Goal: Task Accomplishment & Management: Use online tool/utility

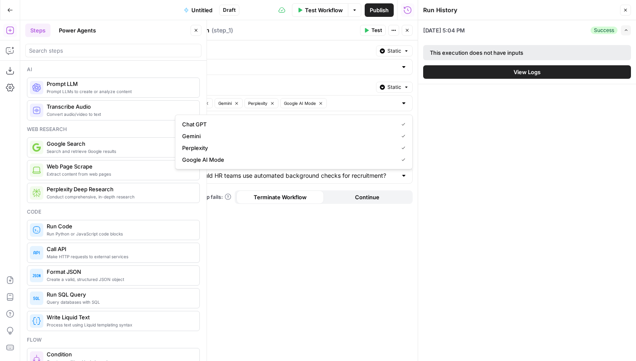
scroll to position [1068, 0]
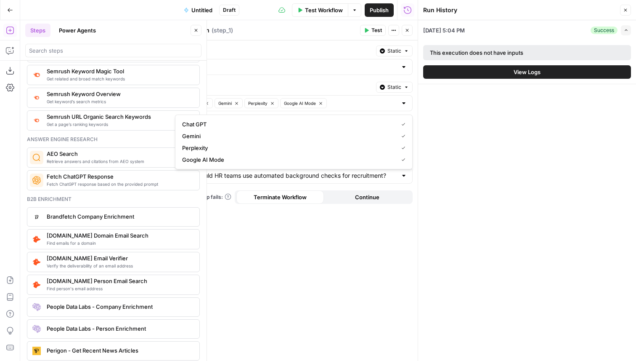
click at [206, 87] on label "Providers" at bounding box center [274, 87] width 198 height 8
click at [0, 0] on input "Providers" at bounding box center [0, 0] width 0 height 0
click at [187, 86] on label "Providers" at bounding box center [274, 87] width 198 height 8
click at [0, 0] on input "Providers" at bounding box center [0, 0] width 0 height 0
click at [187, 86] on label "Providers" at bounding box center [274, 87] width 198 height 8
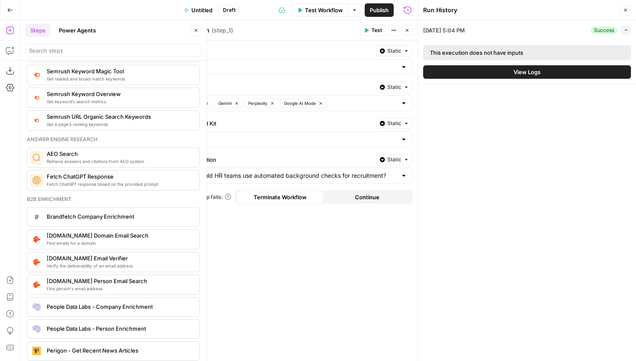
click at [0, 0] on input "Providers" at bounding box center [0, 0] width 0 height 0
click at [303, 290] on div "Report Type Static Answers Providers Static Chat GPT Gemini Perplexity Google A…" at bounding box center [294, 200] width 248 height 320
click at [149, 32] on div "Steps Power Agents" at bounding box center [106, 30] width 163 height 13
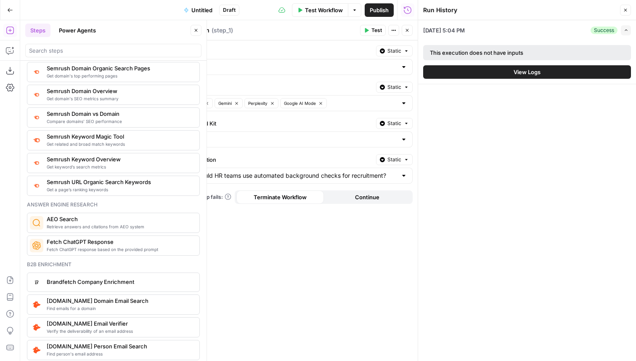
scroll to position [1002, 0]
click at [197, 29] on icon "button" at bounding box center [196, 30] width 5 height 5
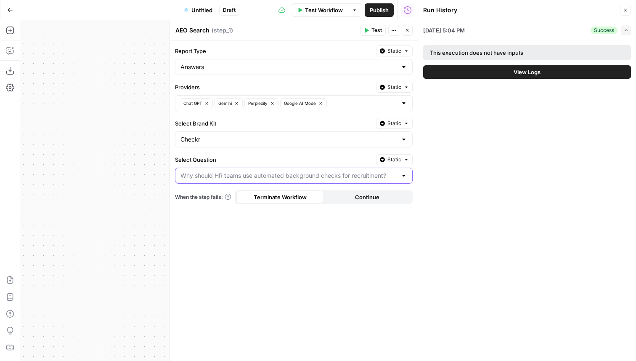
click at [245, 173] on input "Select Question" at bounding box center [289, 175] width 217 height 8
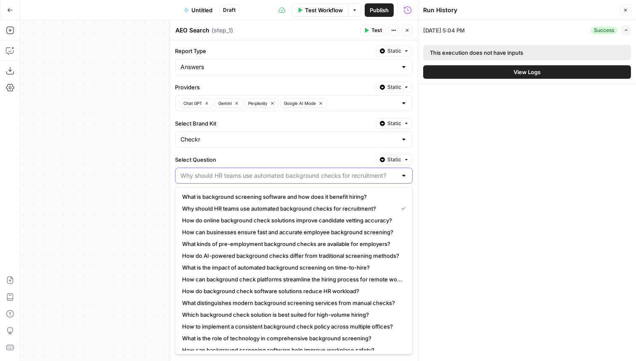
click at [245, 173] on input "Select Question" at bounding box center [289, 175] width 217 height 8
type input "Why should HR teams use automated background checks for recruitment?"
click at [236, 70] on input "Report Type" at bounding box center [289, 67] width 217 height 8
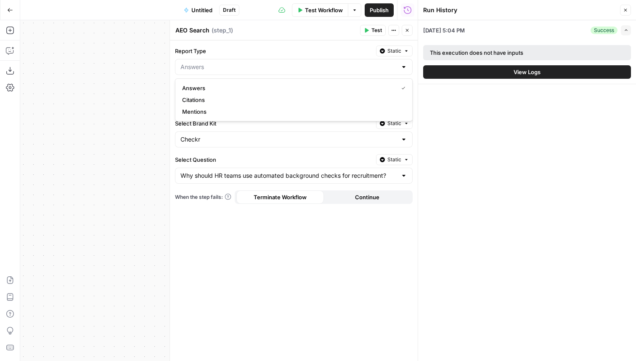
type input "Answers"
click at [245, 43] on div "Report Type Static Answers Providers Static Chat GPT Gemini Perplexity Google A…" at bounding box center [294, 200] width 248 height 320
click at [374, 29] on span "Test" at bounding box center [377, 31] width 11 height 8
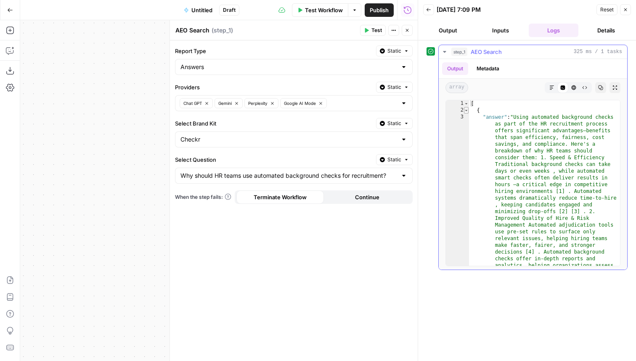
type textarea "*"
click at [466, 109] on span "Toggle code folding, rows 2 through 5" at bounding box center [466, 110] width 5 height 7
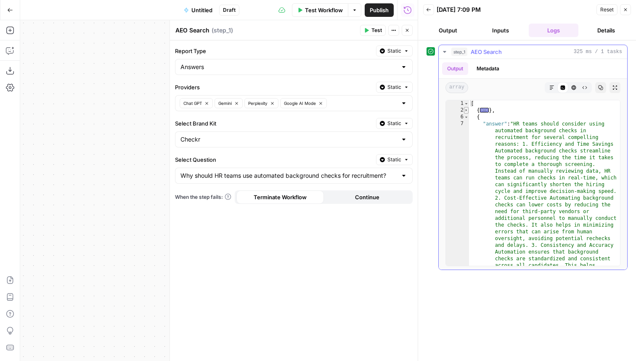
click at [466, 109] on span "Toggle code folding, rows 2 through 5" at bounding box center [466, 110] width 5 height 7
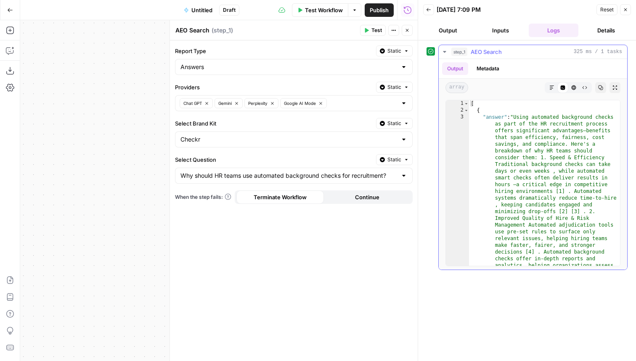
click at [447, 50] on icon "button" at bounding box center [445, 51] width 7 height 7
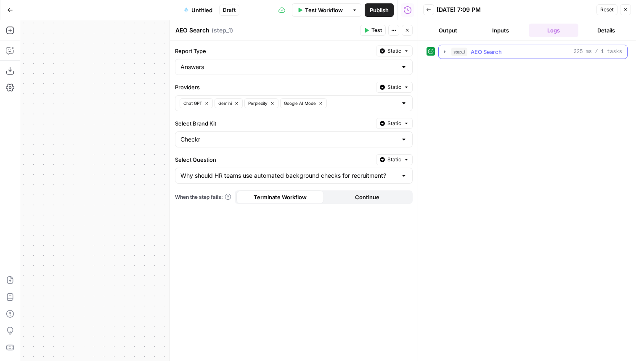
click at [447, 50] on icon "button" at bounding box center [445, 51] width 7 height 7
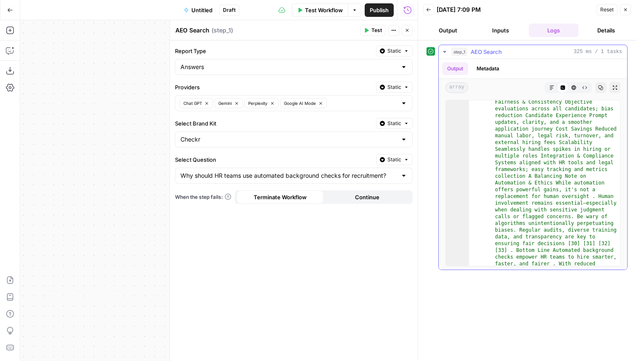
scroll to position [274, 0]
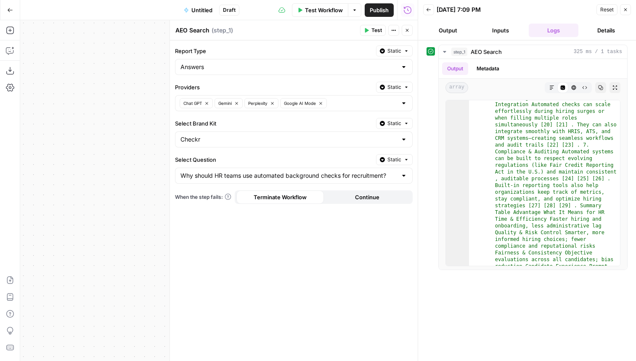
click at [269, 43] on div "Report Type Static Answers Providers Static Chat GPT Gemini Perplexity Google A…" at bounding box center [294, 200] width 248 height 320
click at [205, 178] on input "Select Question" at bounding box center [289, 175] width 217 height 8
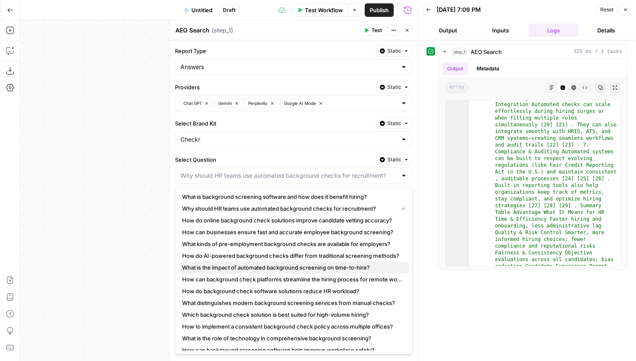
click at [232, 264] on span "What is the impact of automated background screening on time-to-hire?" at bounding box center [292, 267] width 220 height 8
type input "What is the impact of automated background screening on time-to-hire?"
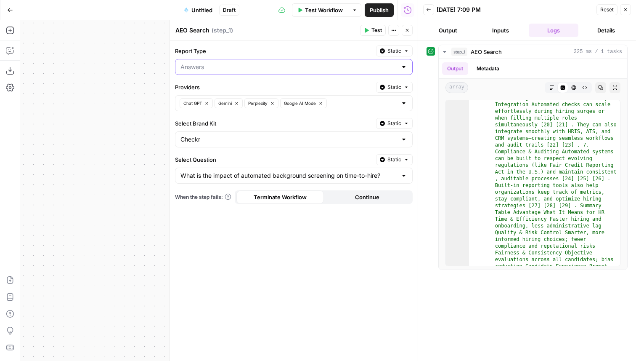
click at [213, 64] on input "Report Type" at bounding box center [289, 67] width 217 height 8
click at [206, 96] on span "Citations" at bounding box center [292, 100] width 220 height 8
type input "Citations"
click at [366, 31] on icon "button" at bounding box center [367, 30] width 4 height 5
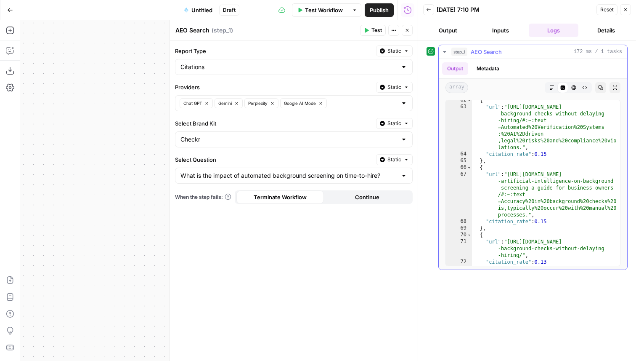
scroll to position [673, 0]
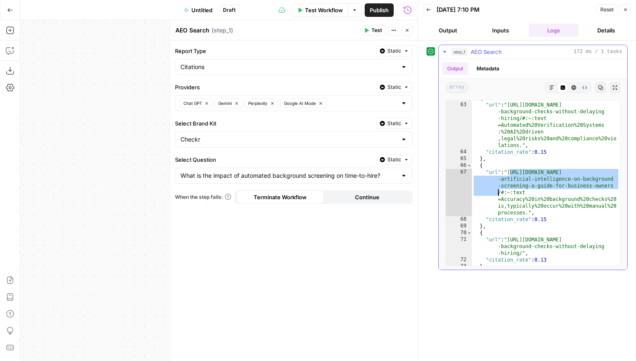
drag, startPoint x: 511, startPoint y: 173, endPoint x: 500, endPoint y: 192, distance: 22.7
click at [500, 192] on div "{ "url" : "[URL][DOMAIN_NAME] -background-checks-without-delaying -hiring/#:~:t…" at bounding box center [546, 184] width 148 height 179
click at [517, 213] on div "{ "url" : "[URL][DOMAIN_NAME] -background-checks-without-delaying -hiring/#:~:t…" at bounding box center [546, 184] width 148 height 179
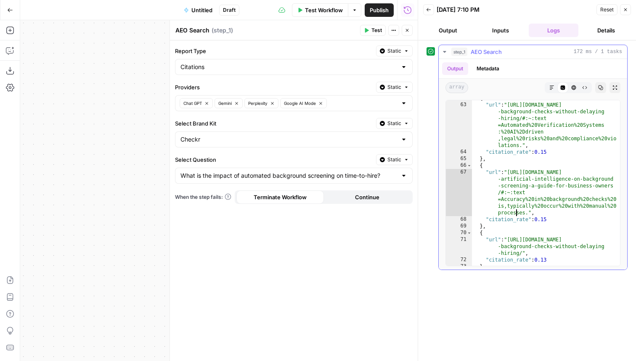
click at [522, 214] on div "{ "url" : "[URL][DOMAIN_NAME] -background-checks-without-delaying -hiring/#:~:t…" at bounding box center [546, 184] width 148 height 179
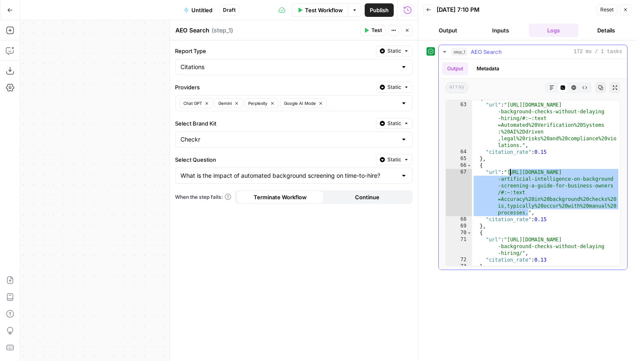
drag, startPoint x: 528, startPoint y: 213, endPoint x: 510, endPoint y: 173, distance: 43.0
click at [510, 173] on div "{ "url" : "[URL][DOMAIN_NAME] -background-checks-without-delaying -hiring/#:~:t…" at bounding box center [546, 184] width 148 height 179
click at [536, 200] on div "{ "url" : "[URL][DOMAIN_NAME] -background-checks-without-delaying -hiring/#:~:t…" at bounding box center [546, 184] width 148 height 179
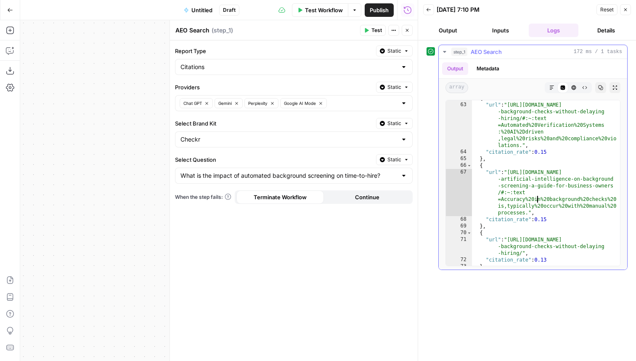
click at [515, 183] on div "{ "url" : "[URL][DOMAIN_NAME] -background-checks-without-delaying -hiring/#:~:t…" at bounding box center [546, 184] width 148 height 179
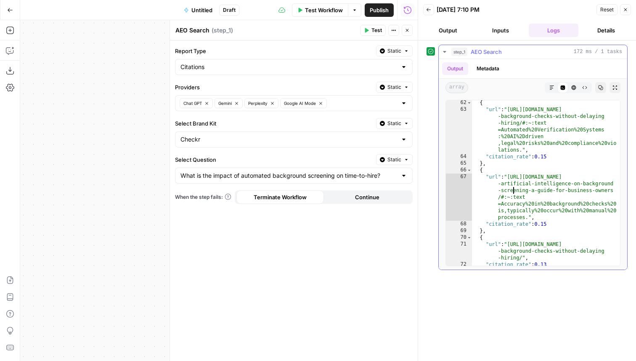
scroll to position [669, 0]
click at [511, 176] on div "{ "url" : "[URL][DOMAIN_NAME] -background-checks-without-delaying -hiring/#:~:t…" at bounding box center [546, 188] width 148 height 179
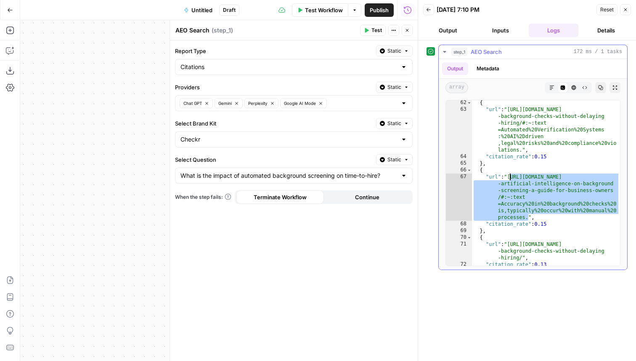
drag, startPoint x: 528, startPoint y: 217, endPoint x: 510, endPoint y: 178, distance: 42.2
click at [510, 178] on div "{ "url" : "[URL][DOMAIN_NAME] -background-checks-without-delaying -hiring/#:~:t…" at bounding box center [546, 188] width 148 height 179
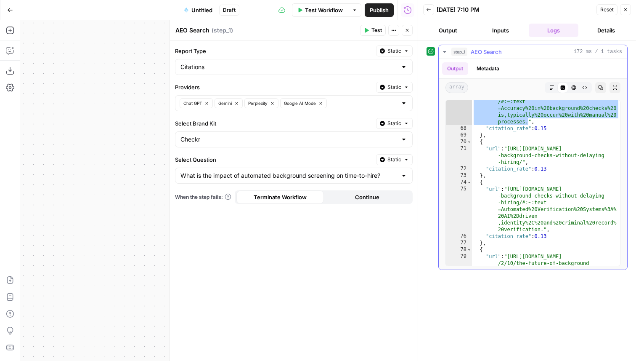
scroll to position [760, 0]
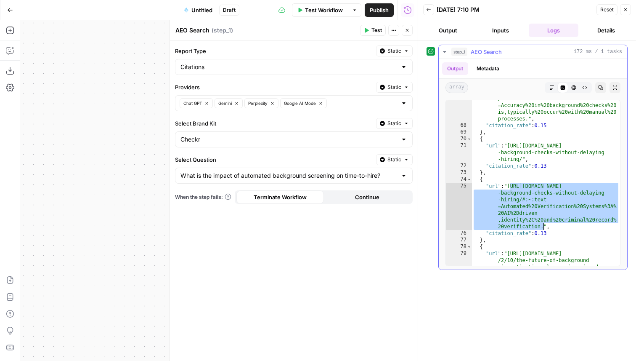
drag, startPoint x: 512, startPoint y: 184, endPoint x: 544, endPoint y: 224, distance: 51.1
click at [544, 224] on div ""url" : "[URL][DOMAIN_NAME] -artificial-intelligence-on-background -screening-a…" at bounding box center [546, 205] width 148 height 260
click at [550, 187] on div ""url" : "[URL][DOMAIN_NAME] -artificial-intelligence-on-background -screening-a…" at bounding box center [546, 205] width 148 height 260
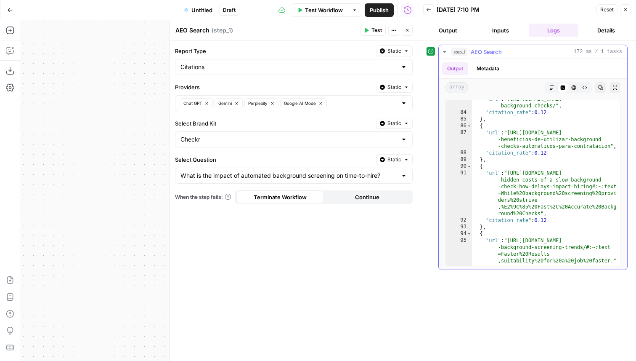
scroll to position [963, 0]
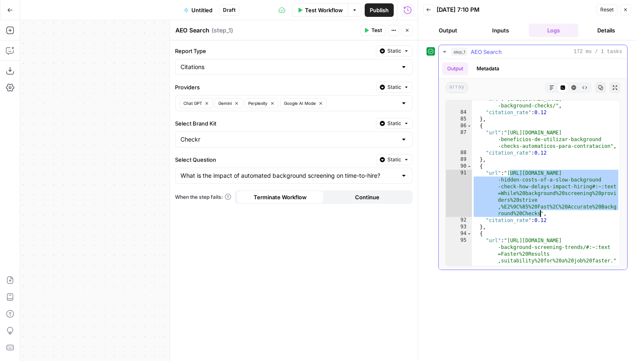
drag, startPoint x: 511, startPoint y: 173, endPoint x: 541, endPoint y: 213, distance: 50.4
click at [541, 213] on div ""url" : "[URL][DOMAIN_NAME] -background-checks/" , "citation_rate" : 0.12 } , {…" at bounding box center [546, 202] width 148 height 213
type textarea "**********"
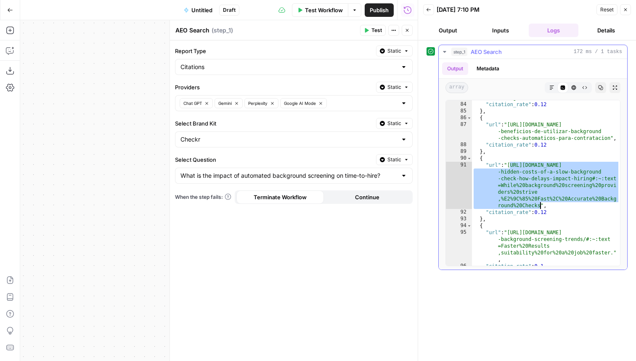
scroll to position [971, 0]
click at [540, 206] on div ""url" : "[URL][DOMAIN_NAME] -background-checks/" , "citation_rate" : 0.12 } , {…" at bounding box center [546, 182] width 148 height 165
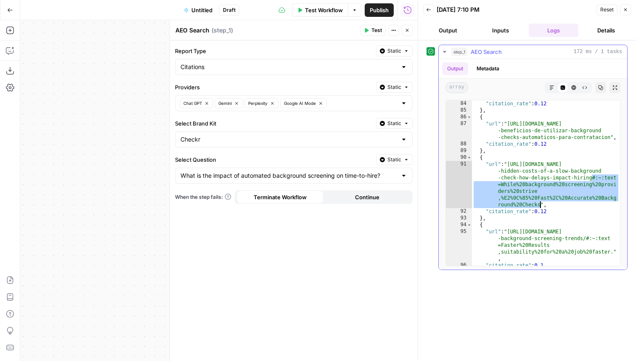
drag, startPoint x: 592, startPoint y: 178, endPoint x: 540, endPoint y: 205, distance: 58.4
click at [540, 205] on div ""url" : "[URL][DOMAIN_NAME] -background-checks/" , "citation_rate" : 0.12 } , {…" at bounding box center [546, 180] width 148 height 186
click at [407, 31] on icon "button" at bounding box center [407, 30] width 5 height 5
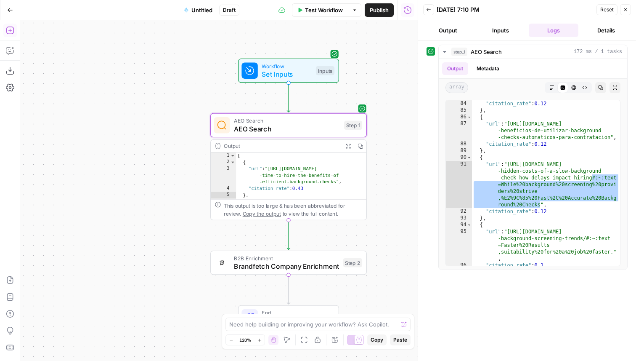
click at [11, 34] on icon "button" at bounding box center [10, 31] width 8 height 8
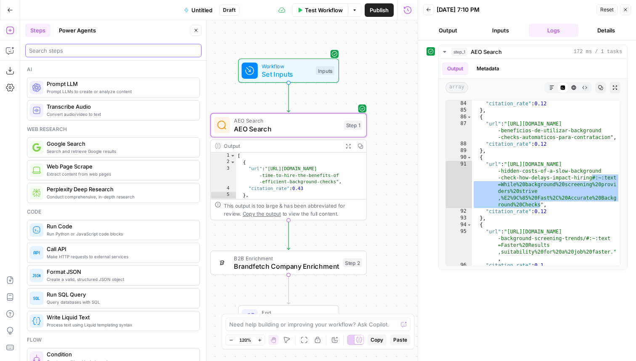
click at [41, 46] on input "search" at bounding box center [113, 50] width 169 height 8
type input "s"
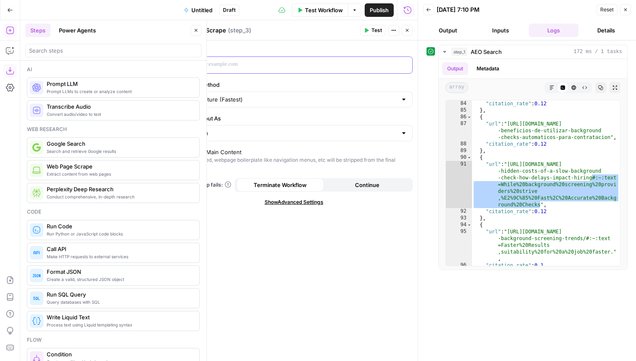
click at [226, 57] on div at bounding box center [288, 65] width 224 height 16
click at [198, 28] on icon "button" at bounding box center [196, 30] width 5 height 5
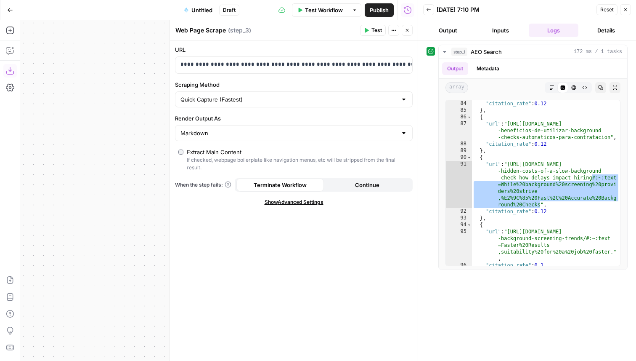
click at [627, 9] on icon "button" at bounding box center [625, 9] width 5 height 5
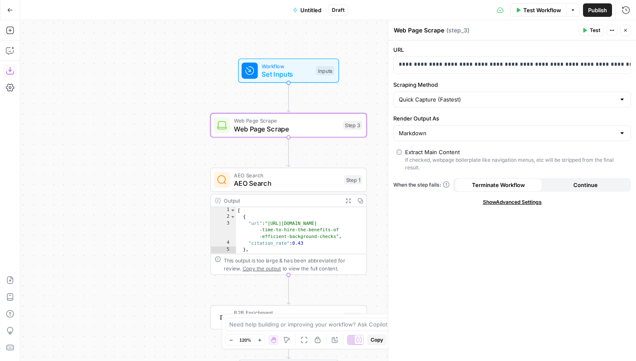
click at [599, 32] on span "Test" at bounding box center [595, 31] width 11 height 8
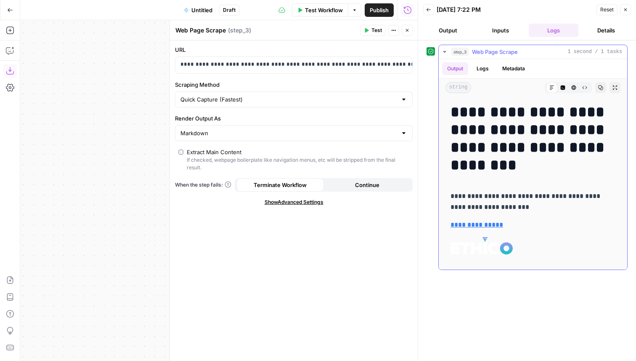
click at [612, 88] on button "Expand Output" at bounding box center [615, 87] width 11 height 11
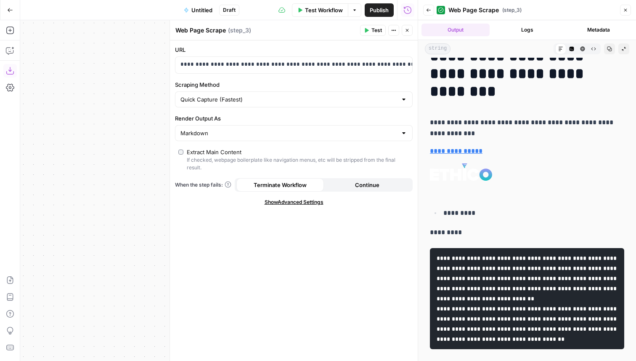
scroll to position [43, 0]
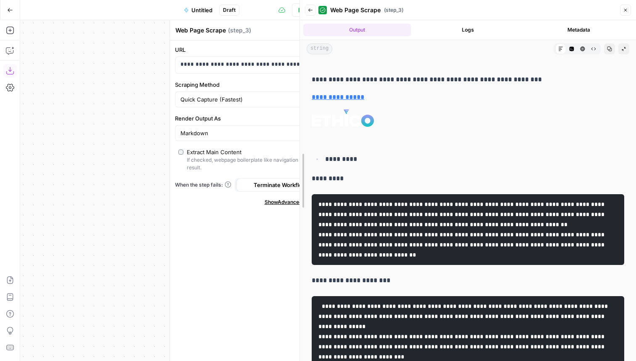
drag, startPoint x: 416, startPoint y: 70, endPoint x: 216, endPoint y: 70, distance: 199.9
click at [216, 70] on body "AirOps - AEO New Home [PERSON_NAME] [PERSON_NAME] at Work Insights Opportunitie…" at bounding box center [318, 180] width 636 height 361
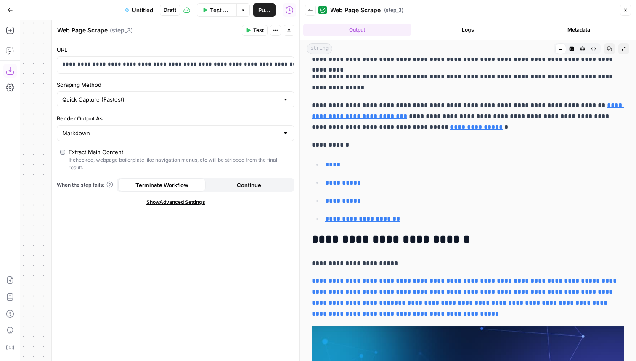
scroll to position [3442, 0]
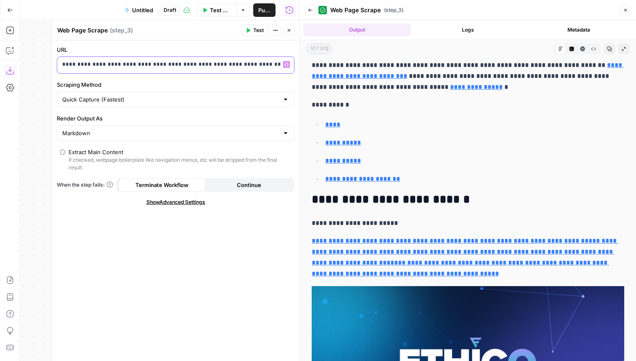
click at [151, 67] on p "**********" at bounding box center [175, 64] width 227 height 8
click at [151, 67] on p "**********" at bounding box center [168, 64] width 213 height 8
click at [255, 30] on span "Test" at bounding box center [258, 31] width 11 height 8
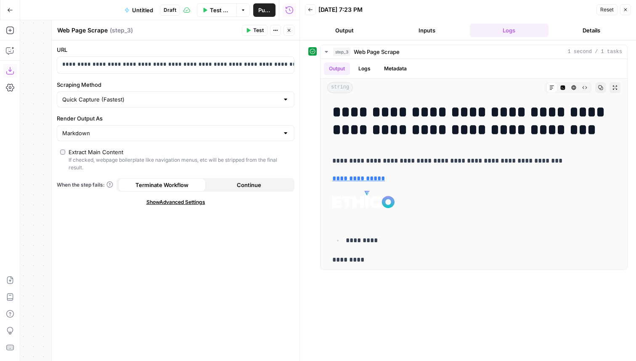
click at [629, 13] on button "Close" at bounding box center [625, 9] width 11 height 11
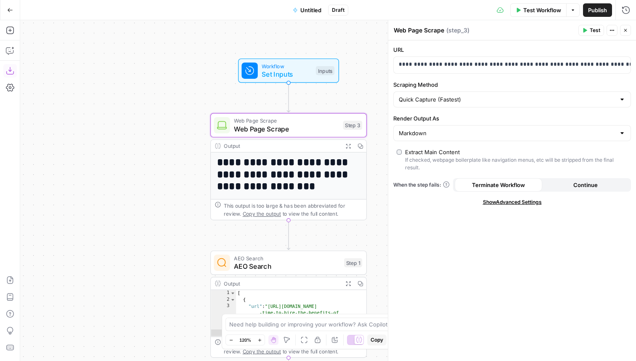
click at [625, 29] on icon "button" at bounding box center [626, 30] width 3 height 3
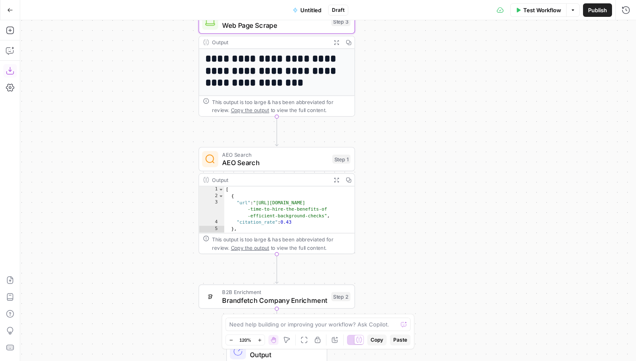
drag, startPoint x: 473, startPoint y: 262, endPoint x: 462, endPoint y: 155, distance: 107.9
click at [462, 155] on div "**********" at bounding box center [328, 190] width 616 height 341
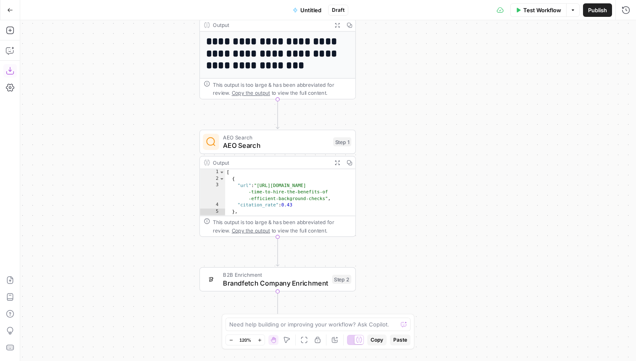
drag, startPoint x: 445, startPoint y: 207, endPoint x: 445, endPoint y: 193, distance: 13.5
click at [445, 193] on div "**********" at bounding box center [328, 190] width 616 height 341
click at [306, 149] on span "AEO Search" at bounding box center [276, 145] width 106 height 10
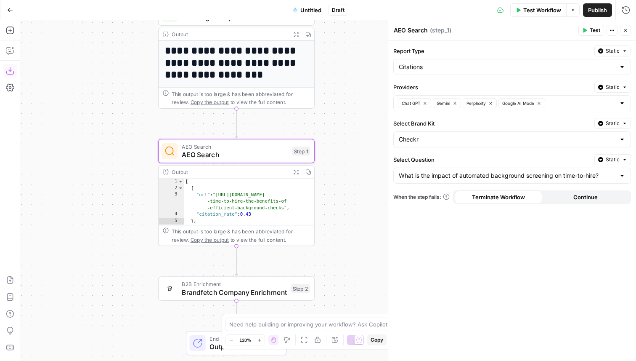
drag, startPoint x: 300, startPoint y: 117, endPoint x: 256, endPoint y: 126, distance: 44.3
click at [256, 126] on div "**********" at bounding box center [328, 190] width 616 height 341
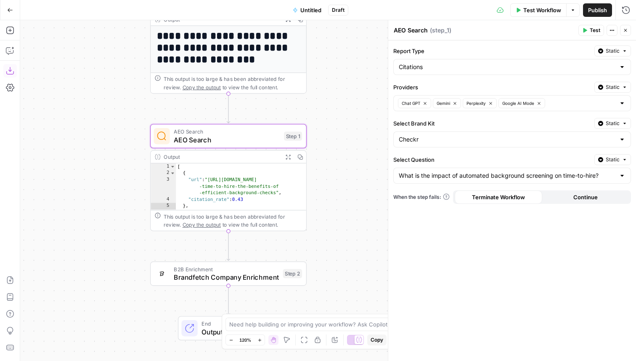
click at [597, 27] on span "Test" at bounding box center [595, 31] width 11 height 8
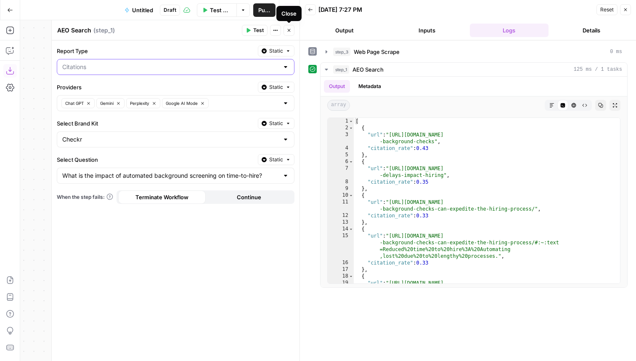
click at [169, 69] on input "Report Type" at bounding box center [170, 67] width 217 height 8
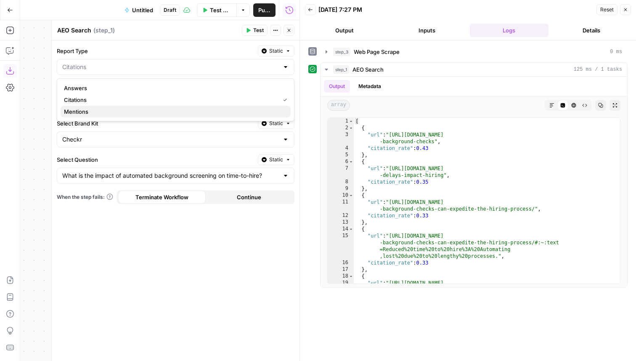
click at [128, 110] on span "Mentions" at bounding box center [174, 111] width 220 height 8
type input "Mentions"
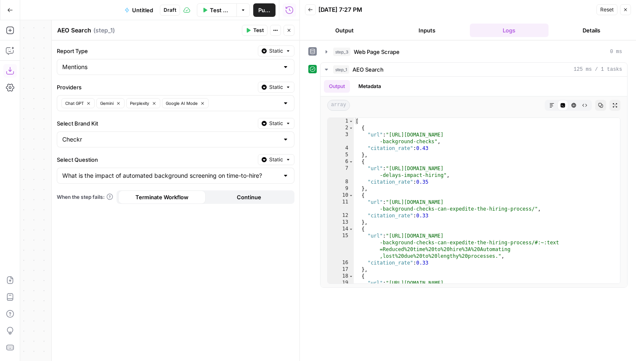
click at [259, 30] on span "Test" at bounding box center [258, 31] width 11 height 8
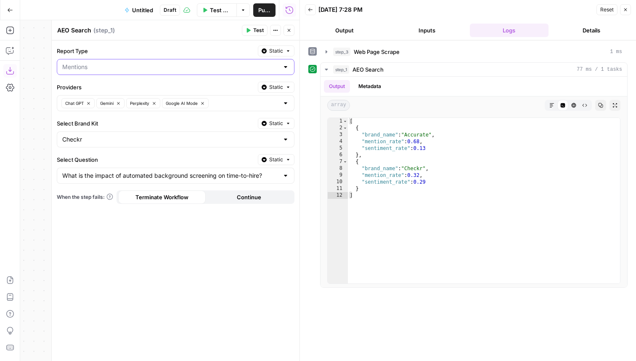
click at [197, 67] on input "Report Type" at bounding box center [170, 67] width 217 height 8
click at [141, 96] on span "Citations" at bounding box center [174, 100] width 220 height 8
type input "Citations"
click at [249, 33] on button "Test" at bounding box center [255, 30] width 26 height 11
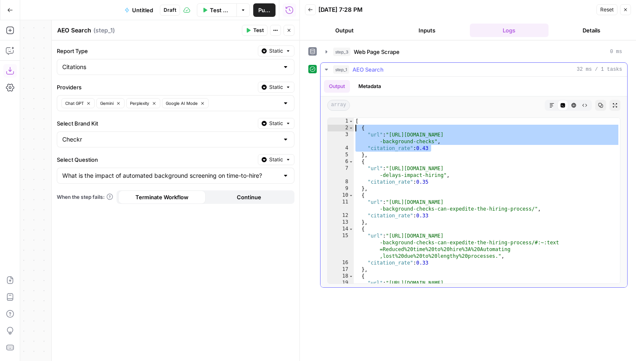
drag, startPoint x: 451, startPoint y: 150, endPoint x: 348, endPoint y: 125, distance: 106.3
click at [348, 125] on div "**********" at bounding box center [473, 200] width 293 height 166
type textarea "**********"
click at [117, 73] on div "Citations" at bounding box center [176, 67] width 238 height 16
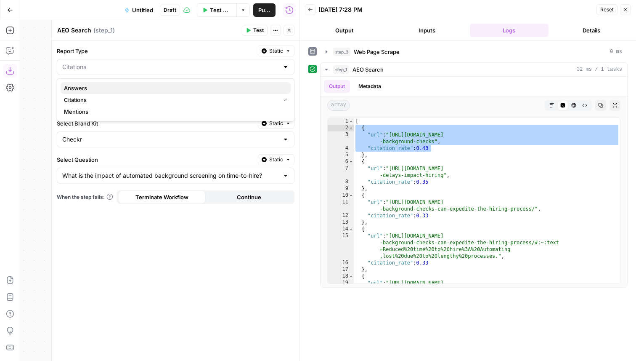
click at [106, 83] on button "Answers" at bounding box center [176, 88] width 230 height 12
type input "Answers"
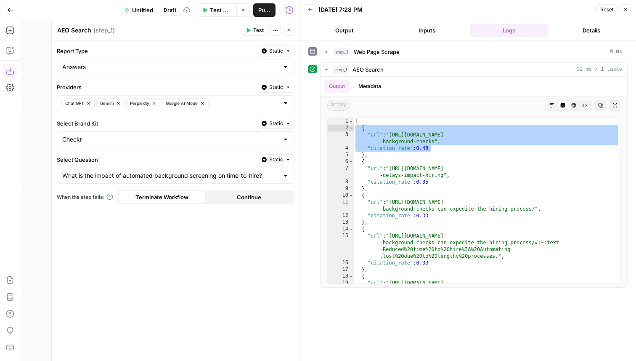
click at [252, 35] on button "Test" at bounding box center [255, 30] width 26 height 11
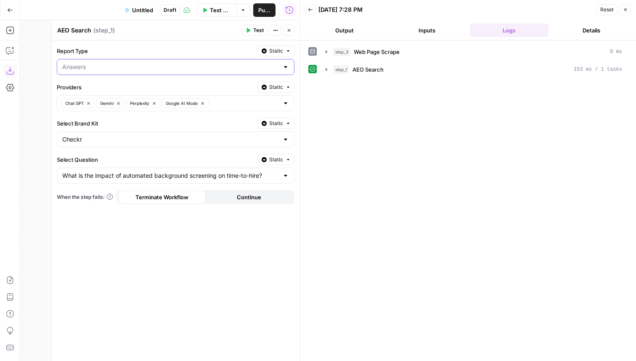
click at [139, 69] on input "Report Type" at bounding box center [170, 67] width 217 height 8
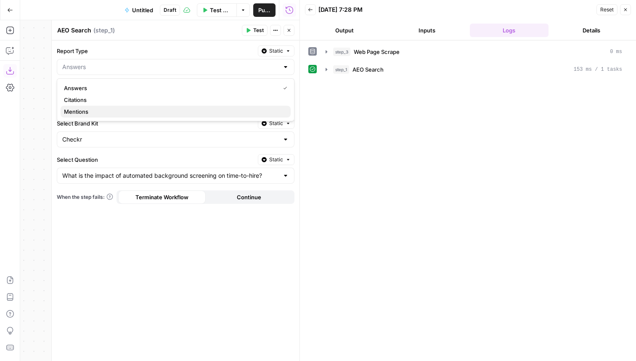
click at [99, 106] on button "Mentions" at bounding box center [176, 112] width 230 height 12
type input "Mentions"
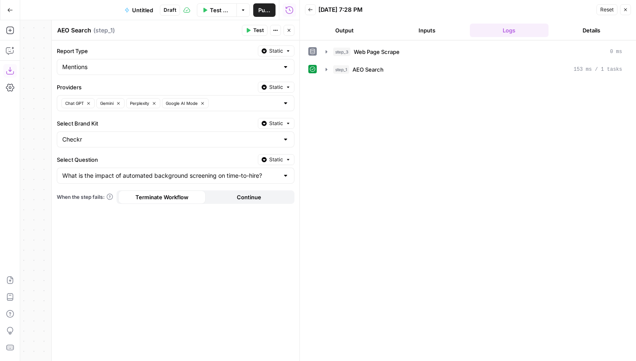
click at [260, 32] on span "Test" at bounding box center [258, 31] width 11 height 8
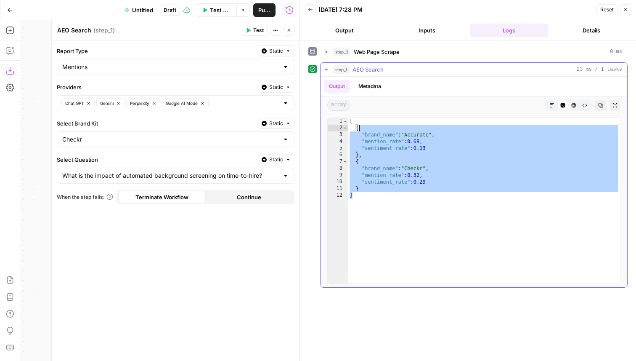
drag, startPoint x: 454, startPoint y: 212, endPoint x: 330, endPoint y: 110, distance: 160.6
click at [331, 109] on div "Output Metadata array Markdown Code Editor HTML Viewer Raw Output Copy Expand O…" at bounding box center [474, 182] width 307 height 210
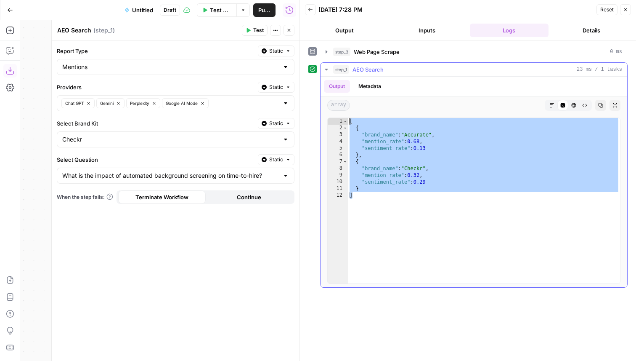
type textarea "**********"
click at [422, 182] on div "[ { "brand_name" : "Accurate" , "mention_rate" : 0.68 , "sentiment_rate" : 0.13…" at bounding box center [484, 207] width 272 height 179
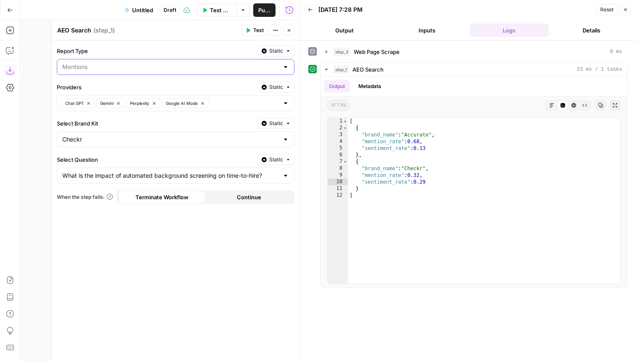
click at [153, 64] on input "Report Type" at bounding box center [170, 67] width 217 height 8
type input "Mentions"
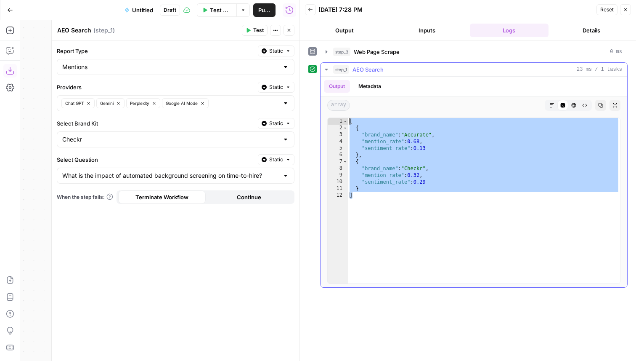
drag, startPoint x: 421, startPoint y: 230, endPoint x: 324, endPoint y: 116, distance: 149.6
click at [324, 116] on div "* 1 2 3 4 5 6 7 8 9 10 11 12 [ { "brand_name" : "Accurate" , "mention_rate" : 0…" at bounding box center [474, 200] width 307 height 173
click at [383, 150] on div "[ { "brand_name" : "Accurate" , "mention_rate" : 0.68 , "sentiment_rate" : 0.13…" at bounding box center [484, 207] width 272 height 179
drag, startPoint x: 419, startPoint y: 201, endPoint x: 333, endPoint y: 106, distance: 128.8
click at [333, 106] on div "**********" at bounding box center [474, 182] width 307 height 210
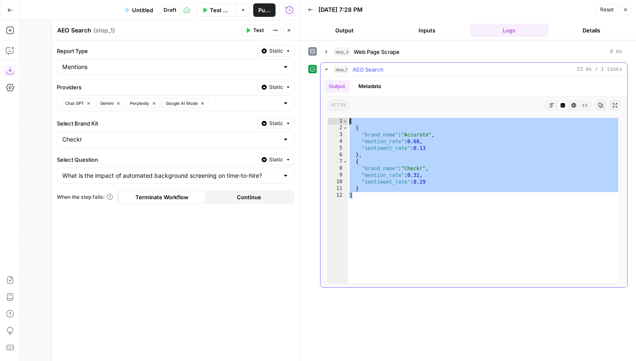
type textarea "* ***"
click at [160, 67] on input "Report Type" at bounding box center [170, 67] width 217 height 8
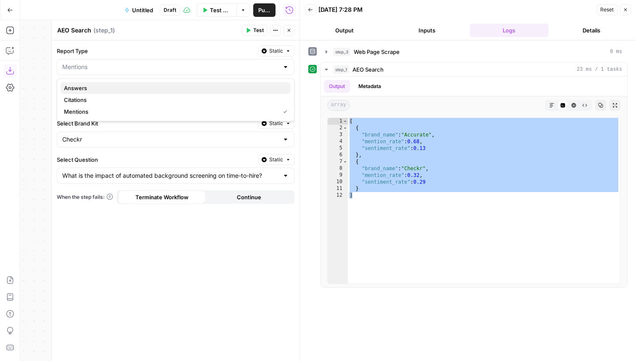
click at [129, 86] on span "Answers" at bounding box center [174, 88] width 220 height 8
type input "Answers"
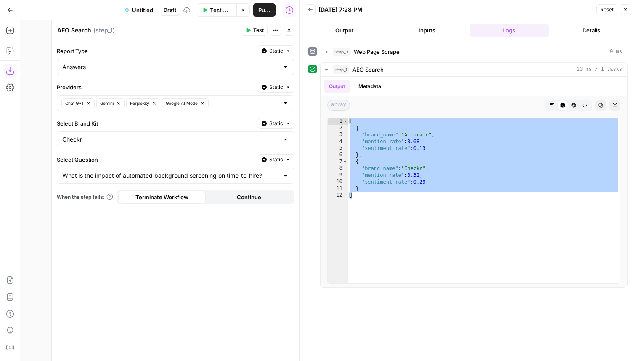
click at [256, 32] on span "Test" at bounding box center [258, 31] width 11 height 8
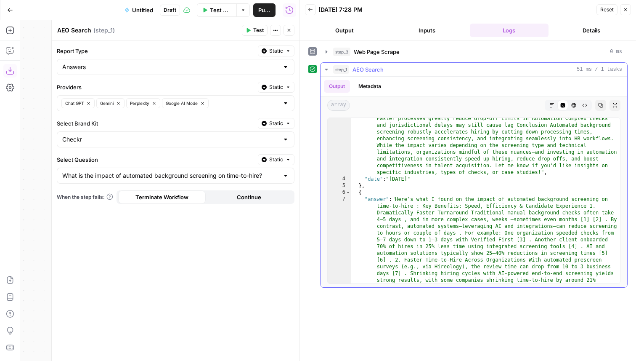
scroll to position [246, 0]
click at [118, 69] on input "Report Type" at bounding box center [170, 67] width 217 height 8
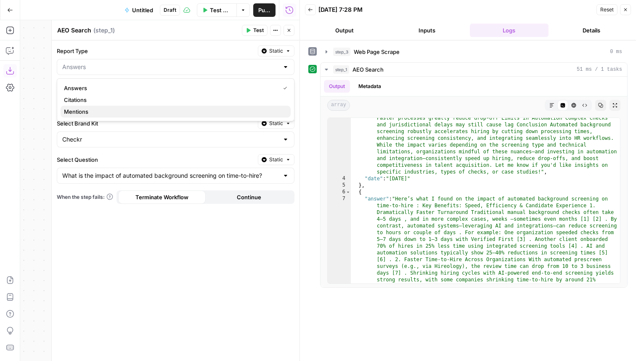
click at [90, 109] on span "Mentions" at bounding box center [174, 111] width 220 height 8
type input "Mentions"
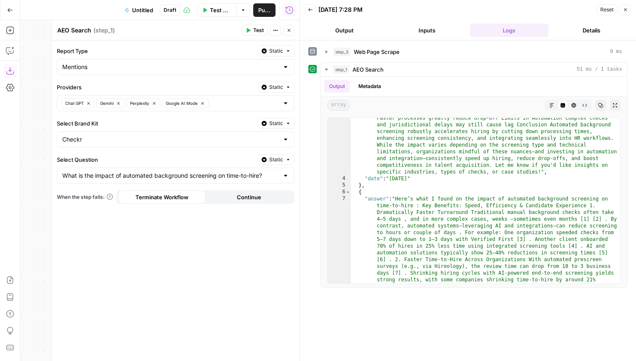
click at [249, 34] on button "Test" at bounding box center [255, 30] width 26 height 11
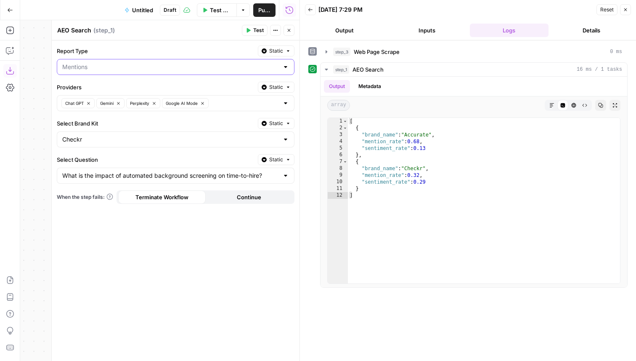
click at [86, 64] on input "Report Type" at bounding box center [170, 67] width 217 height 8
type input "Mentions"
click at [98, 46] on div "Report Type Static" at bounding box center [176, 50] width 238 height 11
click at [117, 72] on div "Mentions" at bounding box center [176, 67] width 238 height 16
click at [119, 94] on button "Citations" at bounding box center [176, 100] width 230 height 12
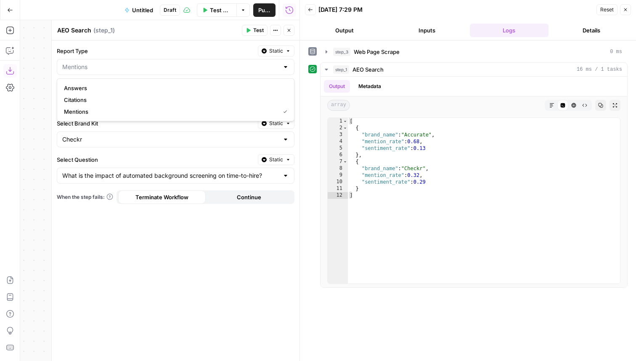
type input "Citations"
click at [118, 67] on input "Report Type" at bounding box center [170, 67] width 217 height 8
click at [225, 93] on button "Answers" at bounding box center [176, 88] width 230 height 12
type input "Answers"
click at [256, 31] on span "Test" at bounding box center [258, 31] width 11 height 8
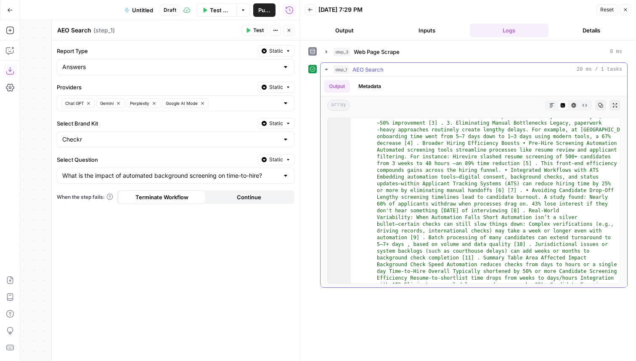
scroll to position [75, 0]
click at [618, 106] on button "Expand Output" at bounding box center [615, 105] width 11 height 11
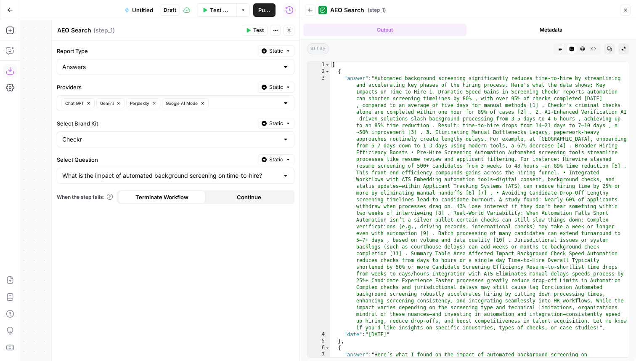
scroll to position [0, 0]
click at [108, 69] on input "Report Type" at bounding box center [170, 67] width 217 height 8
click at [87, 101] on span "Citations" at bounding box center [174, 100] width 220 height 8
type input "Citations"
click at [254, 32] on span "Test" at bounding box center [258, 31] width 11 height 8
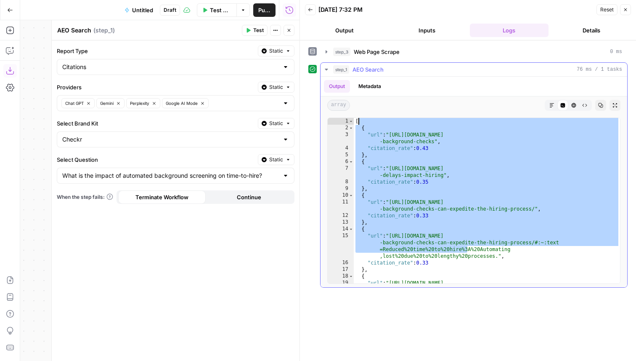
drag, startPoint x: 468, startPoint y: 249, endPoint x: 354, endPoint y: 122, distance: 170.2
click at [354, 122] on div "[ { "url" : "[URL][DOMAIN_NAME] -background-checks" , "citation_rate" : 0.43 } …" at bounding box center [487, 211] width 266 height 186
click at [408, 160] on div "[ { "url" : "[URL][DOMAIN_NAME] -background-checks" , "citation_rate" : 0.43 } …" at bounding box center [487, 211] width 266 height 186
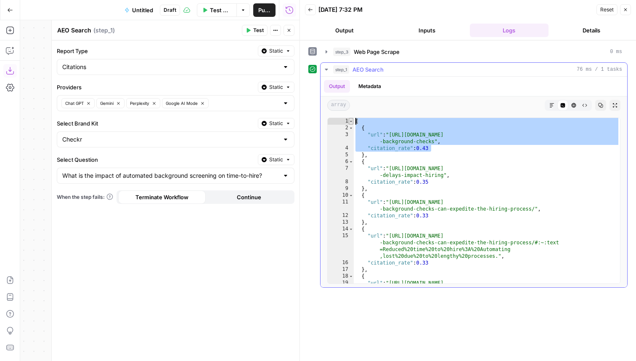
drag, startPoint x: 447, startPoint y: 149, endPoint x: 349, endPoint y: 118, distance: 102.9
click at [349, 118] on div "* 1 2 3 4 5 6 7 8 9 10 11 12 13 14 15 16 17 18 19 [ { "url" : "[URL][DOMAIN_NAM…" at bounding box center [473, 200] width 293 height 166
type textarea "* ***"
click at [268, 51] on button "Static" at bounding box center [276, 50] width 37 height 11
click at [89, 80] on div "Report Type Static Citations Providers Static Chat GPT Gemini Perplexity Google…" at bounding box center [176, 200] width 248 height 320
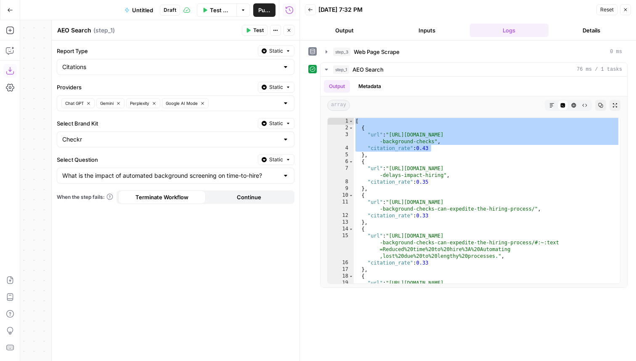
click at [272, 48] on span "Static" at bounding box center [276, 51] width 14 height 8
click at [265, 86] on span "Liquid" at bounding box center [260, 88] width 48 height 8
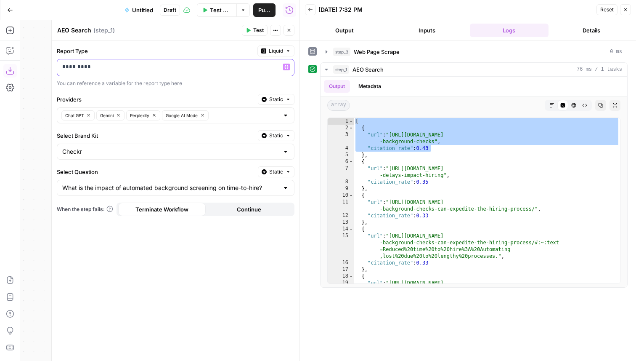
click at [118, 69] on p "*********" at bounding box center [175, 67] width 227 height 8
click at [269, 97] on button "Static" at bounding box center [276, 99] width 37 height 11
click at [266, 140] on span "Liquid" at bounding box center [260, 136] width 48 height 8
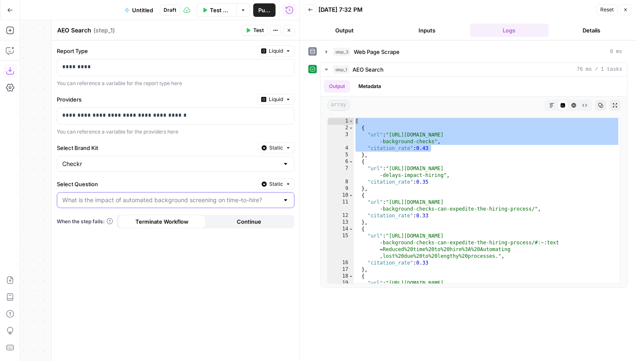
click at [264, 200] on input "Select Question" at bounding box center [170, 200] width 217 height 8
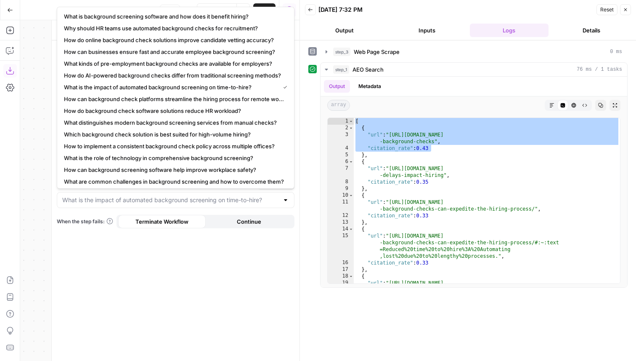
type input "What is the impact of automated background screening on time-to-hire?"
click at [253, 246] on div "**********" at bounding box center [176, 200] width 248 height 320
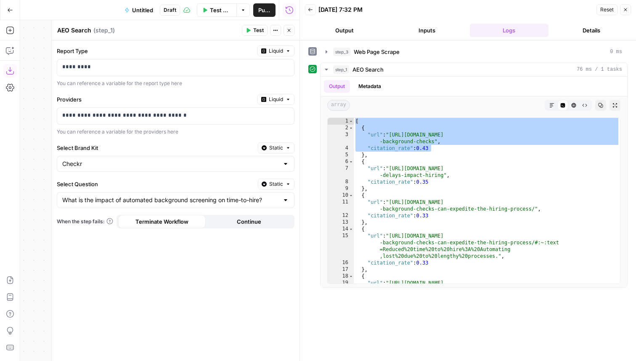
click at [270, 182] on span "Static" at bounding box center [276, 184] width 14 height 8
click at [269, 218] on span "Liquid" at bounding box center [260, 221] width 48 height 8
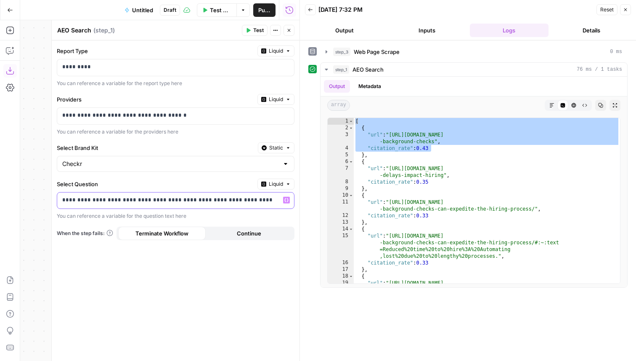
drag, startPoint x: 63, startPoint y: 201, endPoint x: 287, endPoint y: 200, distance: 223.5
click at [287, 200] on div "**********" at bounding box center [175, 200] width 237 height 16
click at [271, 202] on p "**********" at bounding box center [168, 200] width 213 height 8
type textarea "*"
click at [461, 164] on div "[ { "url" : "[URL][DOMAIN_NAME] -background-checks" , "citation_rate" : 0.43 } …" at bounding box center [487, 211] width 266 height 186
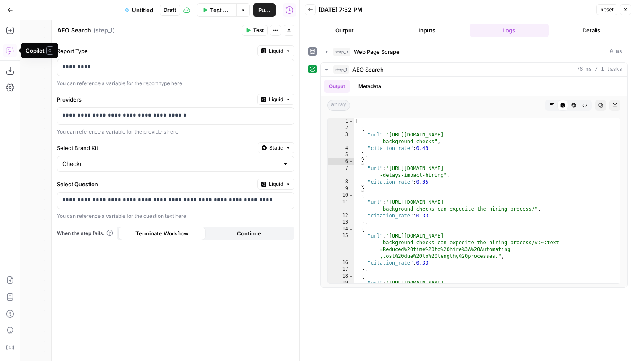
click at [10, 54] on icon "button" at bounding box center [10, 50] width 8 height 8
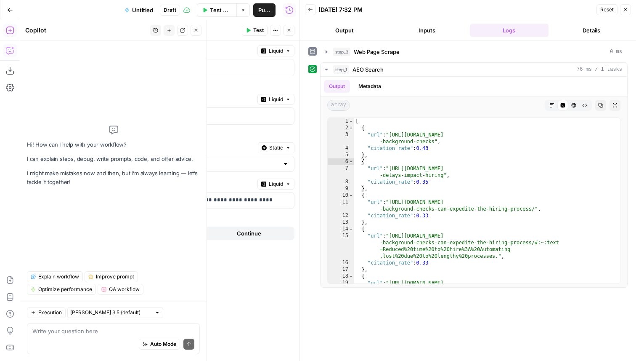
click at [10, 32] on icon "button" at bounding box center [10, 31] width 8 height 8
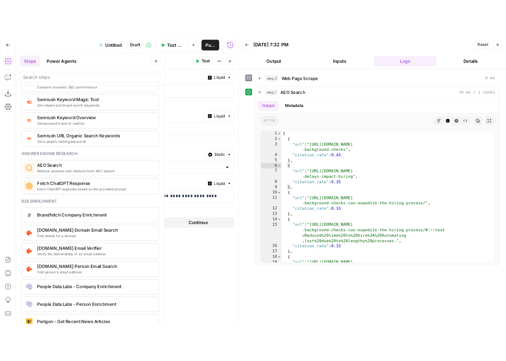
scroll to position [1060, 0]
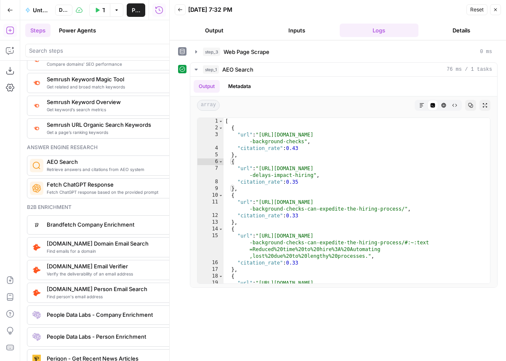
click at [497, 9] on icon "button" at bounding box center [495, 9] width 5 height 5
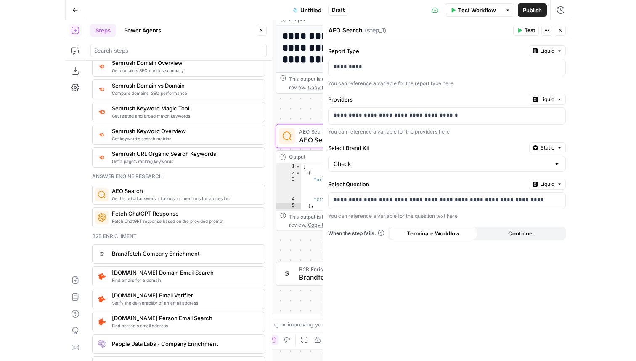
scroll to position [1038, 0]
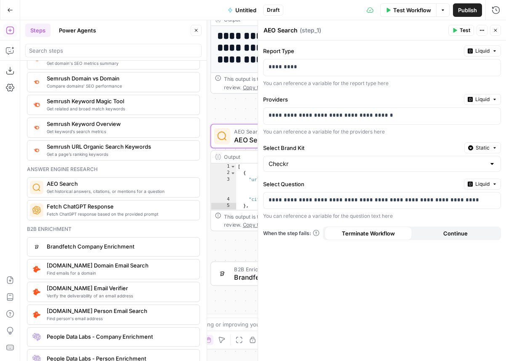
drag, startPoint x: 266, startPoint y: 217, endPoint x: 408, endPoint y: 217, distance: 142.3
click at [408, 217] on div "You can reference a variable for the question text here" at bounding box center [382, 216] width 238 height 8
click at [309, 84] on div "You can reference a variable for the report type here" at bounding box center [382, 84] width 238 height 8
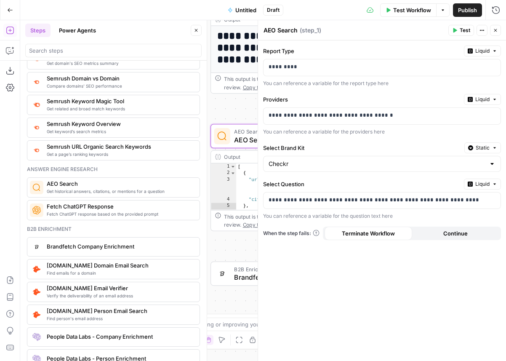
drag, startPoint x: 309, startPoint y: 84, endPoint x: 360, endPoint y: 84, distance: 50.9
click at [315, 84] on div "You can reference a variable for the report type here" at bounding box center [382, 84] width 238 height 8
click at [381, 84] on div "You can reference a variable for the report type here" at bounding box center [382, 84] width 238 height 8
drag, startPoint x: 406, startPoint y: 78, endPoint x: 240, endPoint y: 77, distance: 166.7
click at [240, 77] on body "AirOps - AEO New Home [PERSON_NAME] [PERSON_NAME] at Work Insights Opportunitie…" at bounding box center [253, 180] width 506 height 361
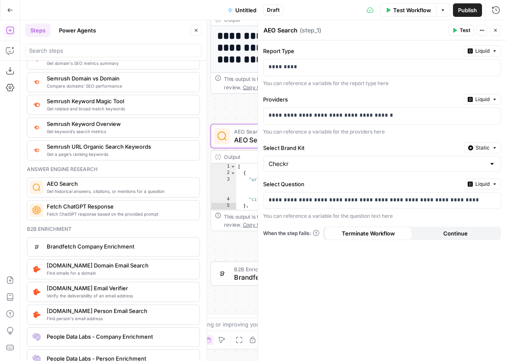
click at [299, 77] on div "Report Type Liquid ********* You can reference a variable for the report type h…" at bounding box center [382, 66] width 238 height 42
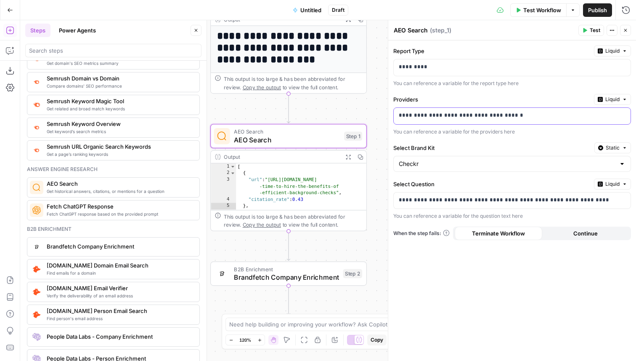
click at [497, 109] on div "**********" at bounding box center [506, 116] width 224 height 16
click at [622, 96] on button "Liquid" at bounding box center [612, 99] width 37 height 11
click at [593, 119] on span "Static" at bounding box center [593, 117] width 53 height 8
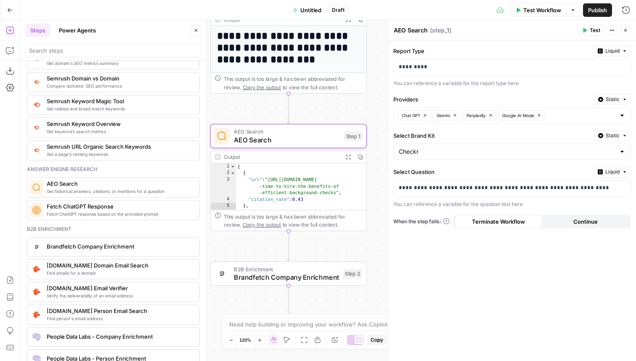
click at [200, 26] on button "Close" at bounding box center [196, 30] width 11 height 11
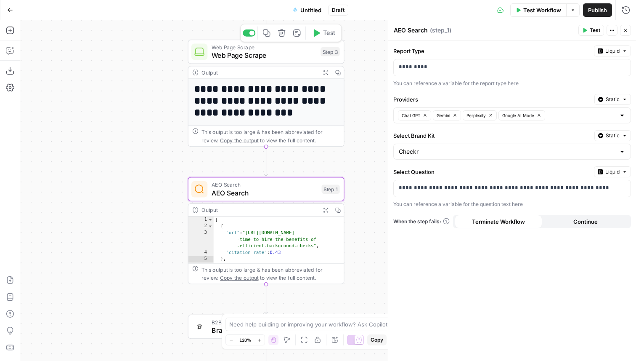
click at [251, 36] on div at bounding box center [249, 32] width 13 height 7
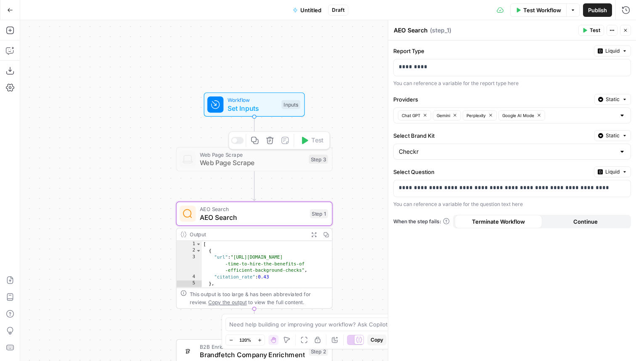
click at [256, 112] on span "Set Inputs" at bounding box center [253, 108] width 50 height 10
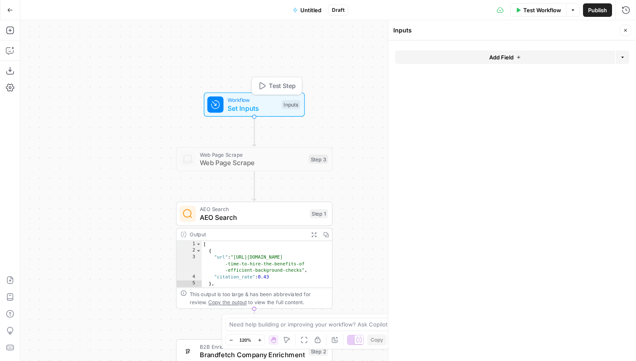
click at [445, 64] on button "Add Field" at bounding box center [505, 57] width 220 height 13
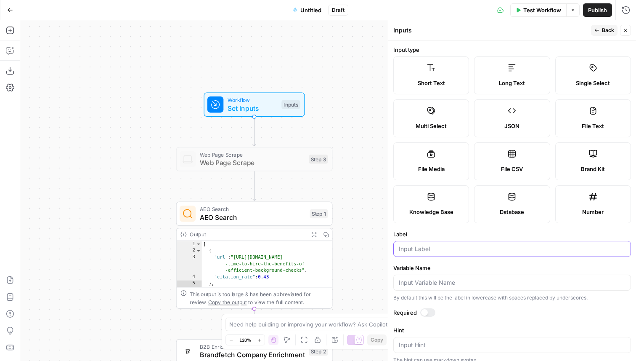
click at [412, 245] on input "Label" at bounding box center [512, 249] width 227 height 8
type input "provider"
click at [486, 263] on form "Input type Short Text Long Text Single Select Multi Select JSON File Text File …" at bounding box center [513, 200] width 248 height 320
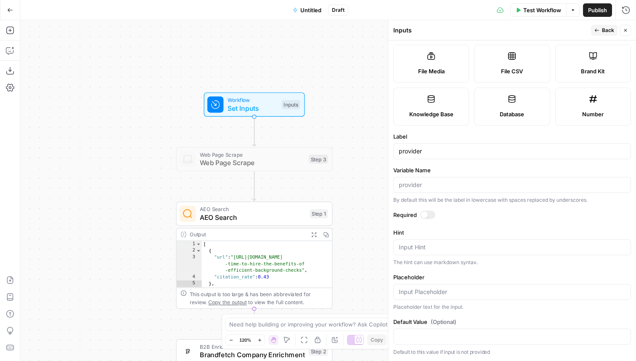
scroll to position [0, 0]
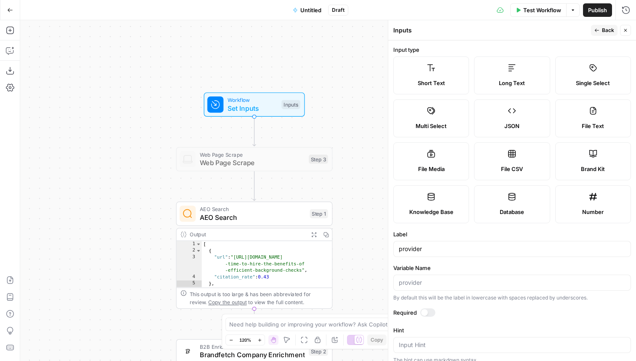
click at [611, 28] on span "Back" at bounding box center [608, 31] width 12 height 8
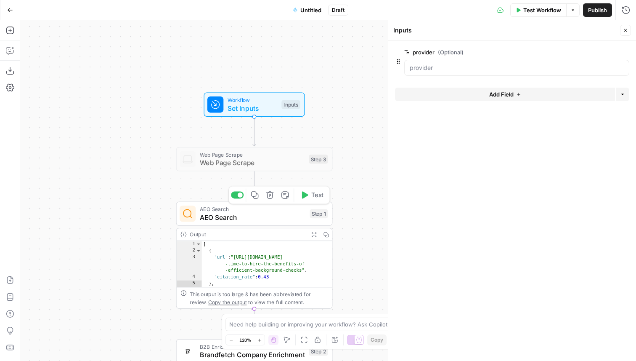
click at [272, 220] on span "AEO Search" at bounding box center [253, 217] width 106 height 10
type textarea "AEO Search"
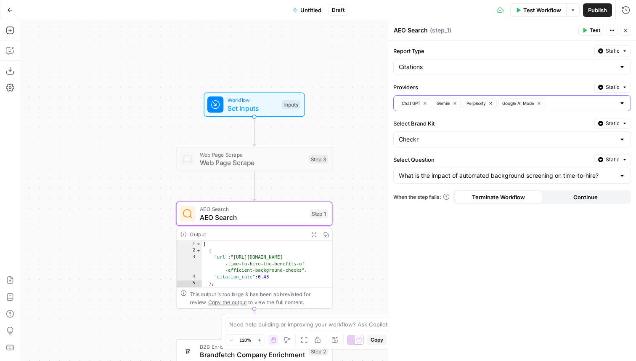
click at [543, 100] on button "Google AI Mode" at bounding box center [522, 103] width 47 height 10
click at [493, 101] on icon "button" at bounding box center [491, 103] width 5 height 5
click at [619, 86] on span "Static" at bounding box center [613, 87] width 14 height 8
click at [584, 123] on span "Liquid" at bounding box center [597, 124] width 48 height 8
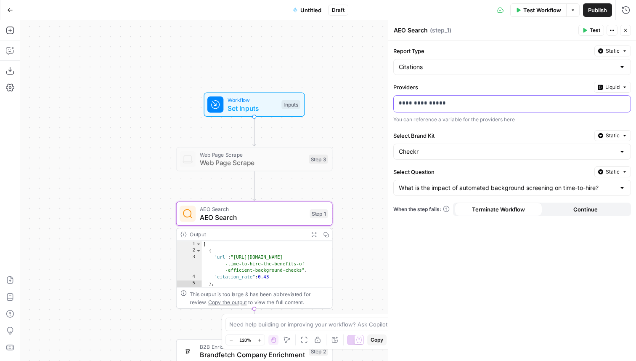
click at [473, 107] on div "**********" at bounding box center [506, 104] width 224 height 16
click at [623, 102] on icon "button" at bounding box center [623, 103] width 4 height 4
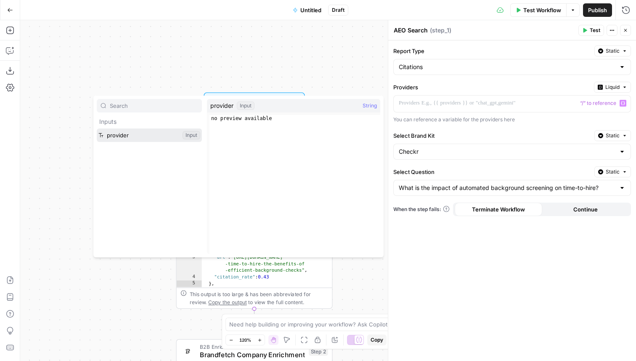
click at [135, 134] on button "Select variable provider" at bounding box center [149, 134] width 105 height 13
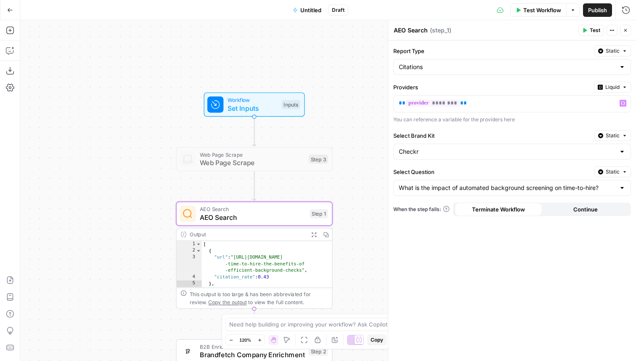
click at [589, 35] on button "Test" at bounding box center [592, 30] width 26 height 11
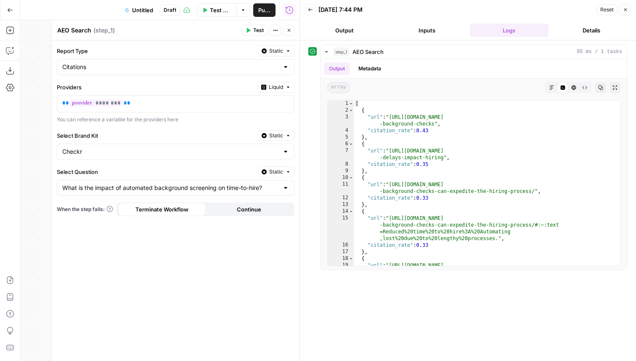
click at [625, 6] on button "Close" at bounding box center [625, 9] width 11 height 11
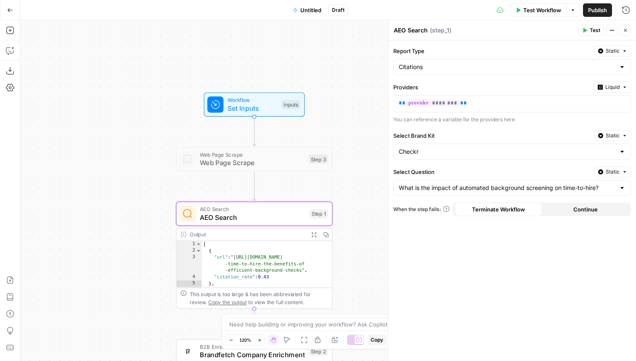
click at [521, 3] on button "Test Workflow" at bounding box center [539, 9] width 56 height 13
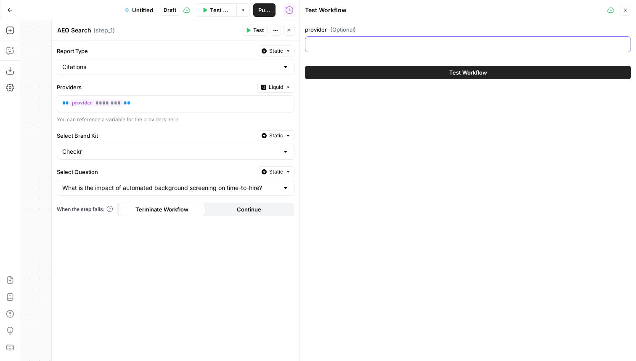
click at [325, 41] on input "provider (Optional)" at bounding box center [468, 44] width 315 height 8
type input "chat_gpt"
click at [378, 76] on button "Test Workflow" at bounding box center [468, 72] width 326 height 13
click at [413, 72] on button "Test Workflow" at bounding box center [468, 72] width 326 height 13
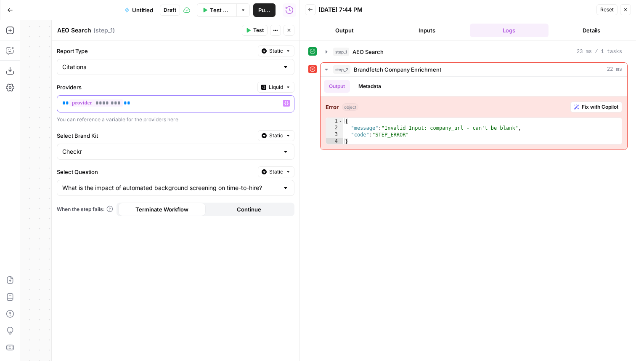
click at [136, 104] on p "** ******** **" at bounding box center [168, 103] width 213 height 8
click at [270, 89] on span "Liquid" at bounding box center [276, 87] width 14 height 8
click at [194, 84] on label "Providers" at bounding box center [155, 87] width 197 height 8
click at [289, 28] on icon "button" at bounding box center [289, 30] width 5 height 5
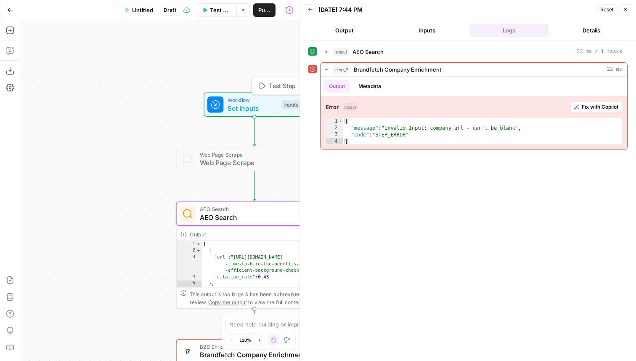
click at [255, 104] on span "Set Inputs" at bounding box center [253, 108] width 50 height 10
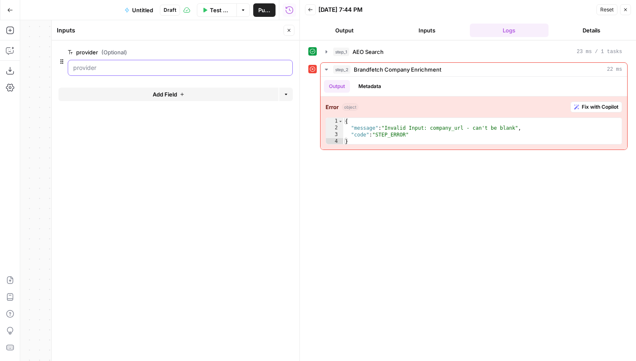
click at [156, 66] on input "provider (Optional)" at bounding box center [180, 68] width 214 height 8
click at [218, 8] on span "Test Workflow" at bounding box center [220, 10] width 21 height 8
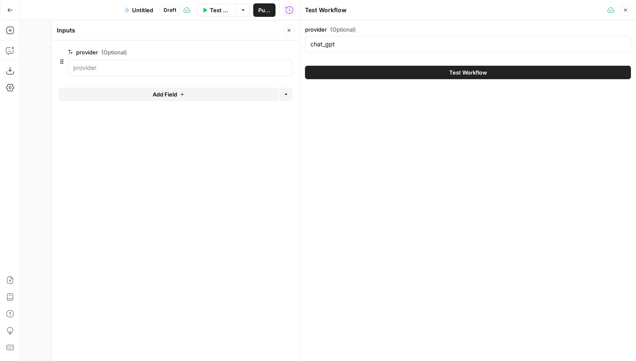
click at [336, 51] on div "chat_gpt" at bounding box center [468, 44] width 326 height 16
type input "perplexity"
click at [370, 68] on button "Test Workflow" at bounding box center [468, 72] width 326 height 13
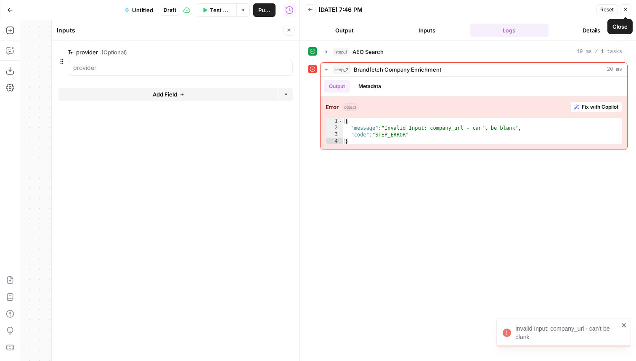
click at [624, 8] on icon "button" at bounding box center [625, 9] width 5 height 5
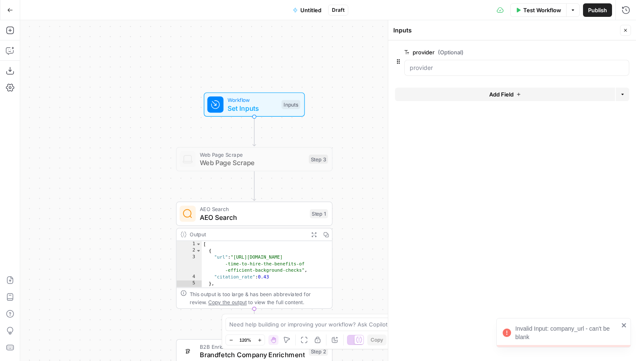
click at [253, 212] on span "AEO Search" at bounding box center [253, 217] width 106 height 10
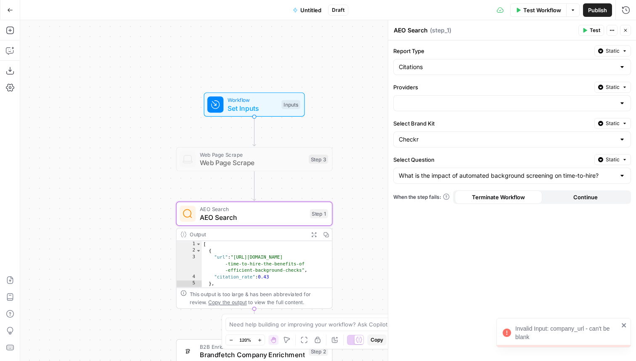
click at [429, 104] on div at bounding box center [513, 103] width 238 height 16
click at [505, 91] on label "Providers" at bounding box center [493, 87] width 198 height 8
click at [0, 0] on input "Providers" at bounding box center [0, 0] width 0 height 0
click at [596, 87] on button "Static" at bounding box center [613, 87] width 37 height 11
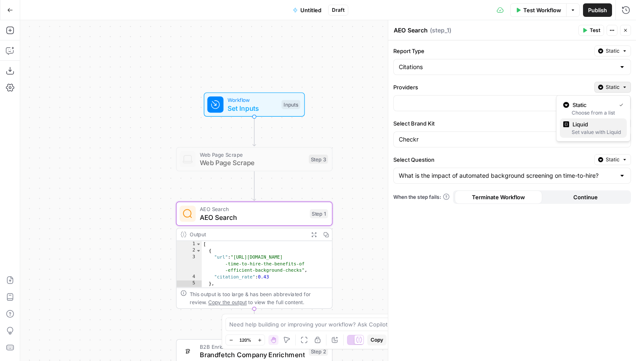
click at [593, 125] on span "Liquid" at bounding box center [597, 124] width 48 height 8
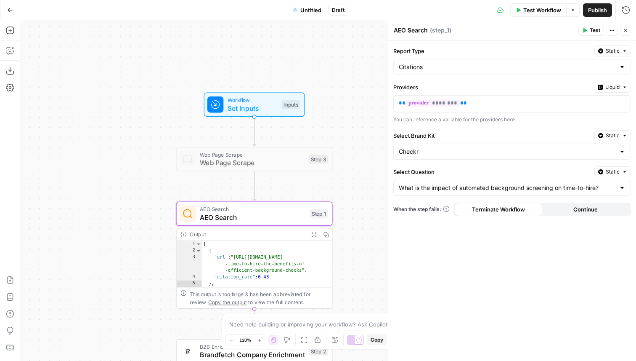
click at [594, 31] on span "Test" at bounding box center [595, 31] width 11 height 8
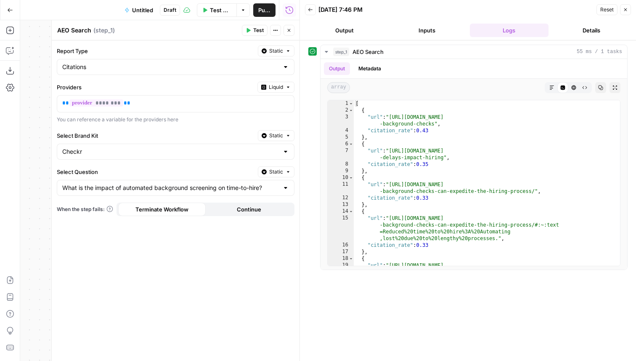
click at [133, 61] on div "Citations" at bounding box center [176, 67] width 238 height 16
click at [92, 107] on button "Mentions" at bounding box center [176, 112] width 230 height 12
type input "Mentions"
click at [256, 30] on span "Test" at bounding box center [258, 31] width 11 height 8
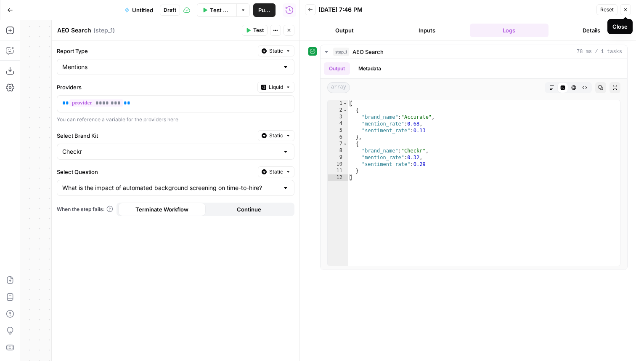
click at [625, 11] on icon "button" at bounding box center [625, 9] width 5 height 5
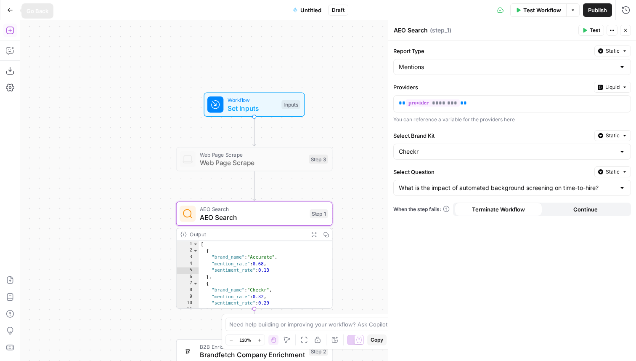
click at [8, 27] on icon "button" at bounding box center [10, 30] width 8 height 8
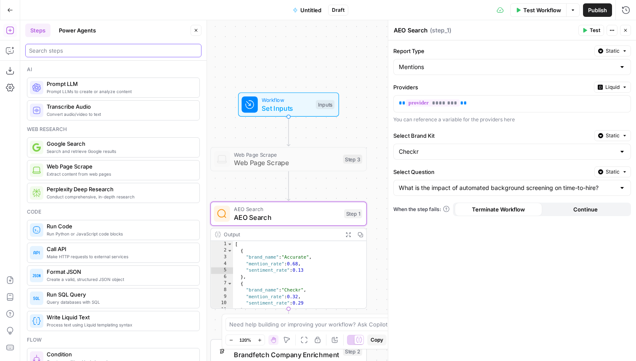
click at [56, 51] on input "search" at bounding box center [113, 50] width 169 height 8
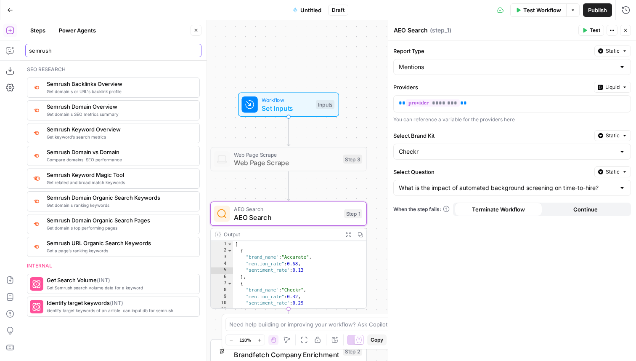
type input "semrush"
click at [68, 115] on span "Get domain's SEO metrics summary" at bounding box center [120, 114] width 146 height 7
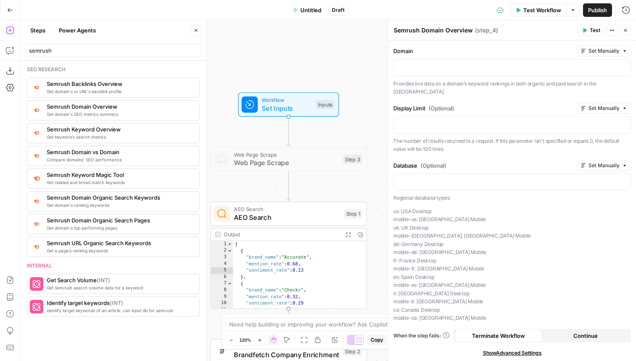
click at [508, 349] on span "Show Advanced Settings" at bounding box center [512, 353] width 59 height 8
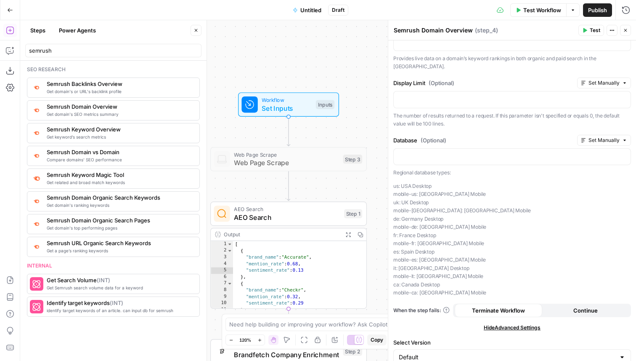
scroll to position [26, 0]
click at [508, 323] on span "Hide Advanced Settings" at bounding box center [512, 327] width 57 height 8
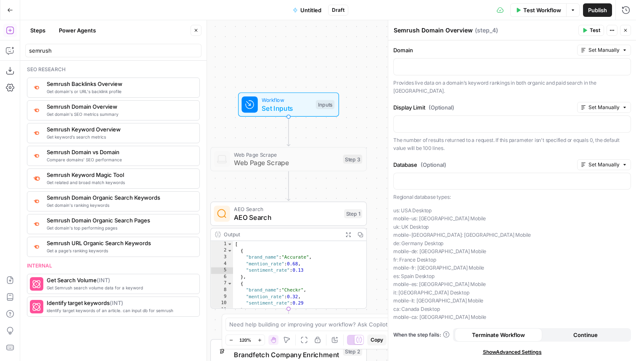
scroll to position [0, 0]
click at [626, 27] on button "Close" at bounding box center [625, 30] width 11 height 11
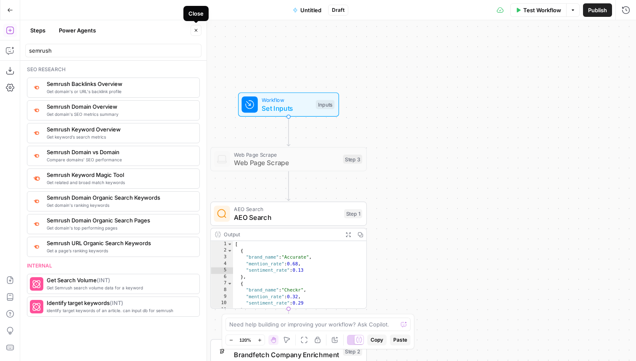
click at [196, 29] on icon "button" at bounding box center [196, 30] width 5 height 5
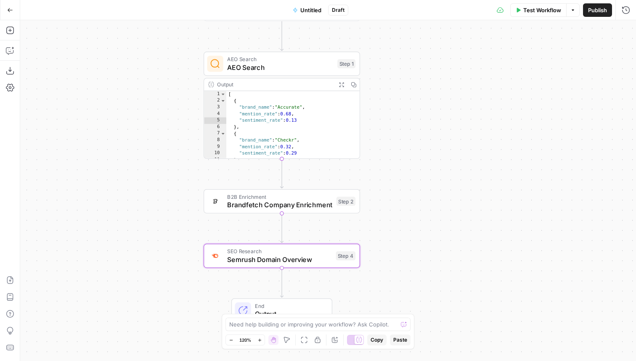
drag, startPoint x: 167, startPoint y: 301, endPoint x: 160, endPoint y: 152, distance: 150.0
click at [160, 152] on div "Workflow Set Inputs Inputs Web Page Scrape Web Page Scrape Step 3 AEO Search AE…" at bounding box center [328, 190] width 616 height 341
click at [264, 255] on span "Semrush Domain Overview" at bounding box center [279, 259] width 104 height 10
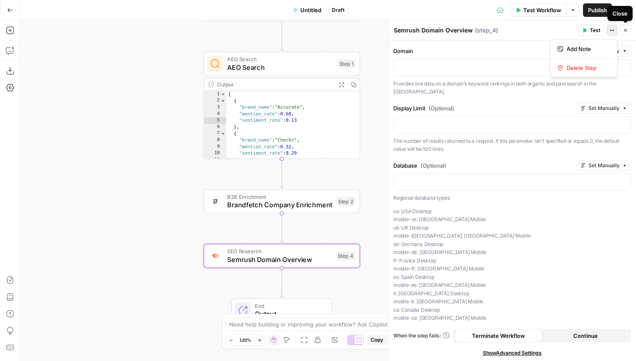
click at [607, 32] on button "Actions" at bounding box center [612, 30] width 11 height 11
click at [625, 32] on icon "button" at bounding box center [625, 30] width 5 height 5
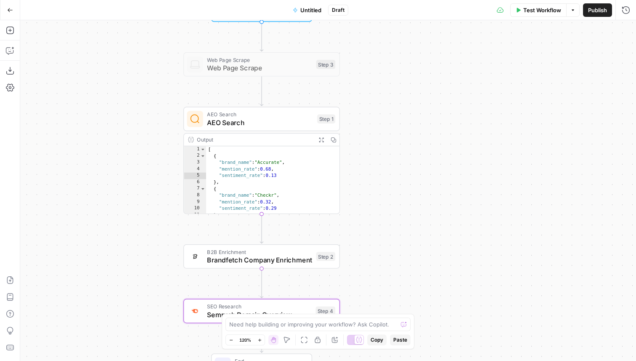
drag, startPoint x: 484, startPoint y: 105, endPoint x: 459, endPoint y: 151, distance: 52.2
click at [459, 151] on div "Workflow Set Inputs Inputs Web Page Scrape Web Page Scrape Step 3 AEO Search AE…" at bounding box center [328, 190] width 616 height 341
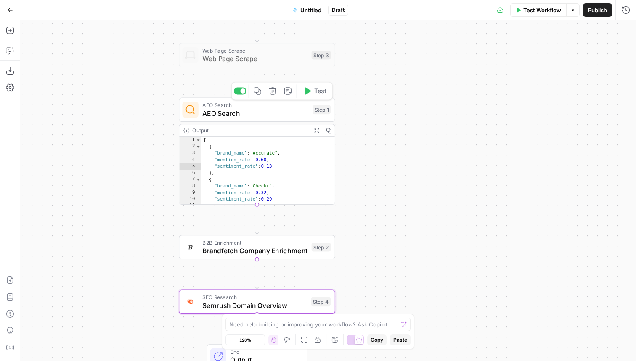
click at [254, 109] on span "AEO Search" at bounding box center [255, 113] width 106 height 10
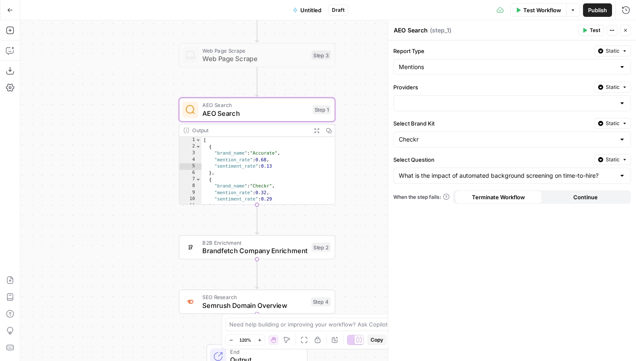
click at [266, 113] on span "AEO Search" at bounding box center [255, 113] width 106 height 10
click at [277, 111] on span "AEO Search" at bounding box center [255, 113] width 106 height 10
click at [626, 30] on icon "button" at bounding box center [625, 30] width 5 height 5
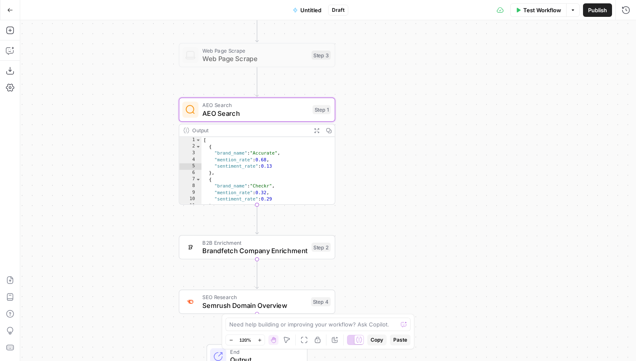
click at [267, 111] on span "AEO Search" at bounding box center [255, 113] width 106 height 10
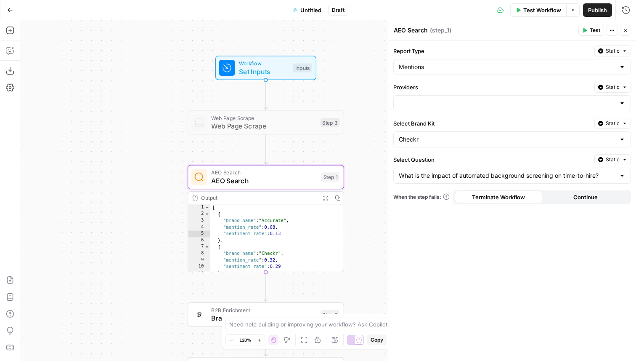
drag, startPoint x: 355, startPoint y: 54, endPoint x: 364, endPoint y: 122, distance: 67.9
click at [364, 122] on div "Workflow Set Inputs Inputs Web Page Scrape Web Page Scrape Step 3 AEO Search AE…" at bounding box center [328, 190] width 616 height 341
click at [249, 69] on span "Set Inputs" at bounding box center [265, 72] width 50 height 10
click at [268, 67] on span "Set Inputs" at bounding box center [265, 72] width 50 height 10
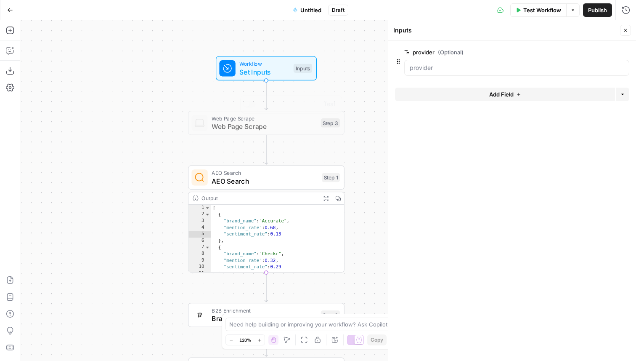
click at [270, 179] on span "AEO Search" at bounding box center [265, 181] width 106 height 10
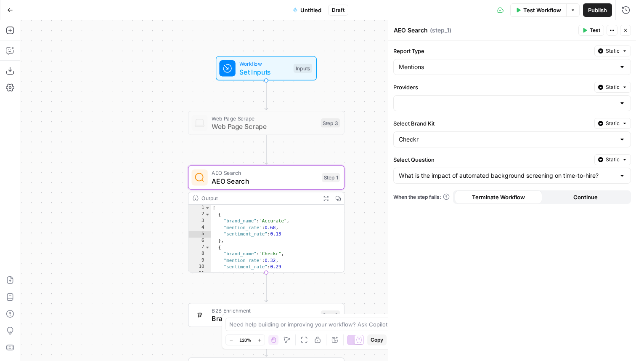
click at [429, 109] on div at bounding box center [513, 103] width 238 height 16
click at [612, 85] on span "Static" at bounding box center [613, 87] width 14 height 8
click at [598, 129] on div "Set value with Liquid" at bounding box center [594, 132] width 60 height 8
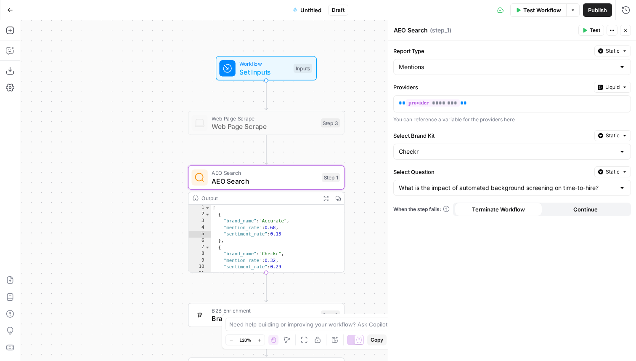
click at [253, 71] on span "Set Inputs" at bounding box center [265, 72] width 50 height 10
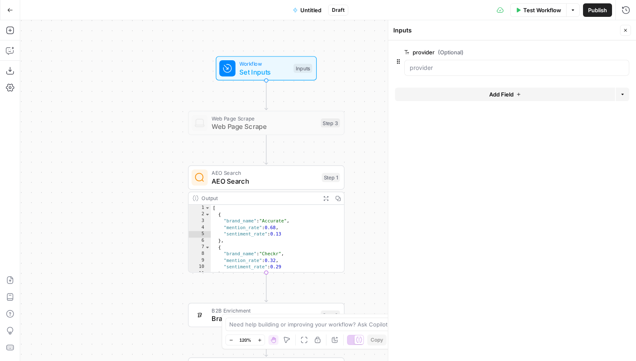
click at [625, 31] on icon "button" at bounding box center [625, 30] width 5 height 5
click at [531, 11] on span "Test Workflow" at bounding box center [543, 10] width 38 height 8
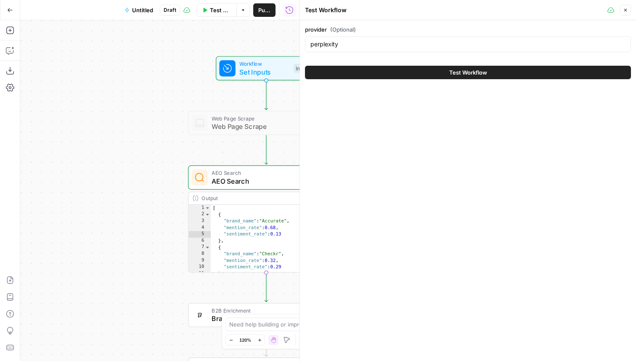
click at [389, 73] on button "Test Workflow" at bounding box center [468, 72] width 326 height 13
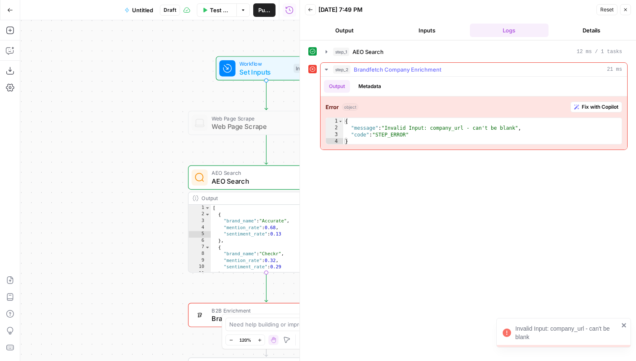
type textarea "**********"
drag, startPoint x: 407, startPoint y: 129, endPoint x: 519, endPoint y: 129, distance: 112.4
click at [519, 129] on div "{ "message" : "Invalid Input: company_url - can't be blank" , "code" : "STEP_ER…" at bounding box center [482, 138] width 279 height 40
click at [275, 184] on span "AEO Search" at bounding box center [265, 181] width 106 height 10
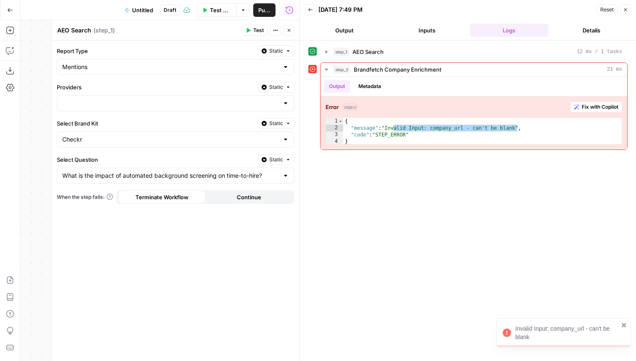
click at [629, 7] on button "Close" at bounding box center [625, 9] width 11 height 11
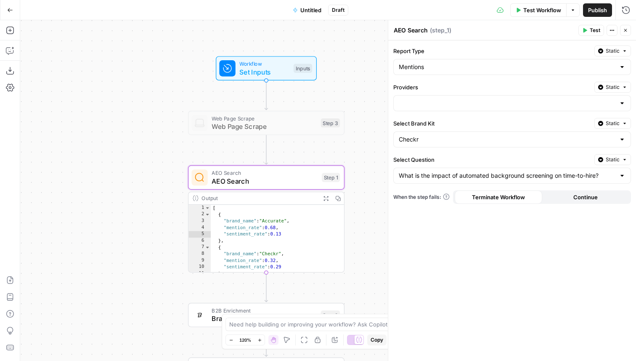
click at [622, 84] on button "Static" at bounding box center [613, 87] width 37 height 11
click at [598, 122] on span "Liquid" at bounding box center [597, 124] width 48 height 8
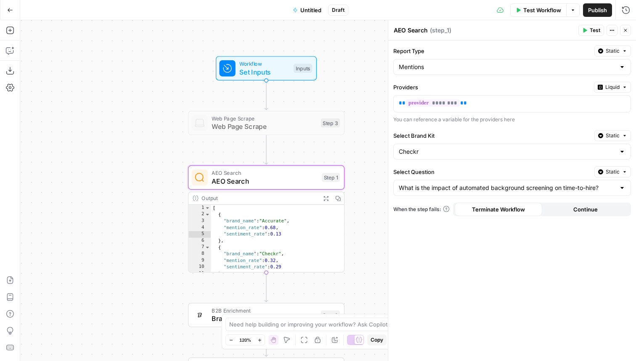
click at [591, 30] on span "Test" at bounding box center [595, 31] width 11 height 8
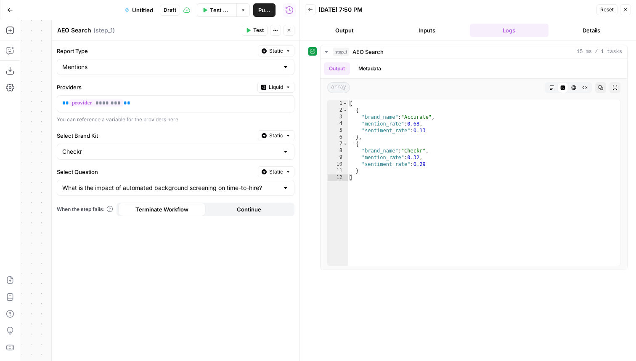
click at [626, 10] on icon "button" at bounding box center [626, 9] width 3 height 3
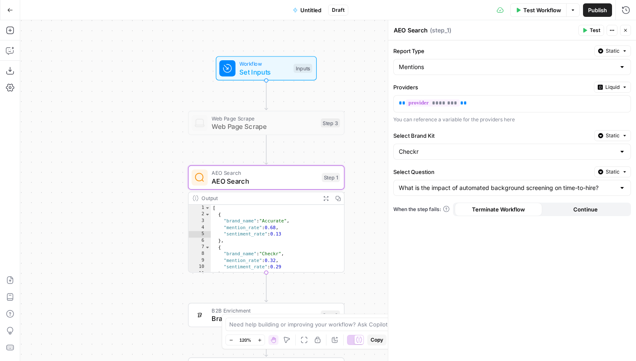
click at [629, 29] on button "Close" at bounding box center [625, 30] width 11 height 11
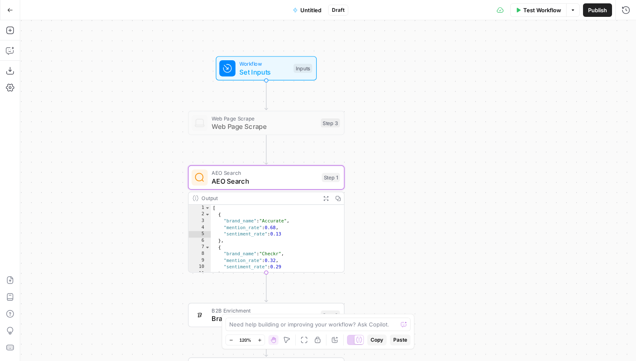
click at [258, 62] on span "Workflow" at bounding box center [265, 64] width 50 height 8
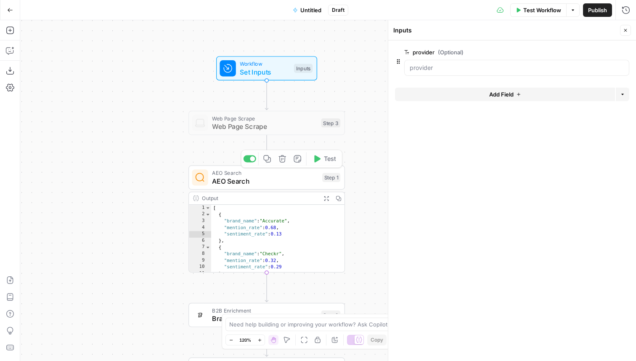
click at [365, 130] on div "Workflow Set Inputs Inputs Web Page Scrape Web Page Scrape Step 3 AEO Search AE…" at bounding box center [328, 190] width 616 height 341
click at [515, 8] on button "Test Workflow" at bounding box center [539, 9] width 56 height 13
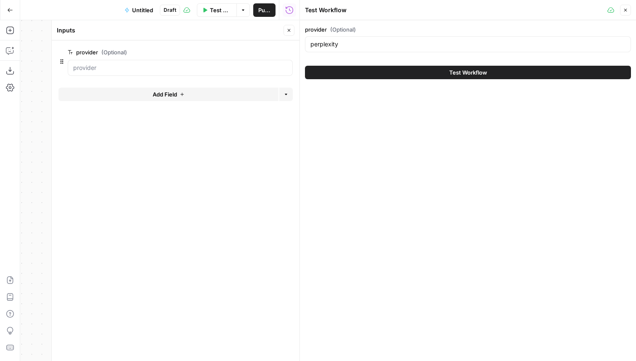
click at [416, 69] on button "Test Workflow" at bounding box center [468, 72] width 326 height 13
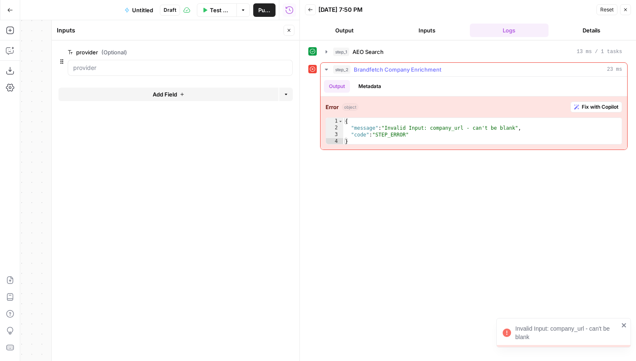
type textarea "**********"
drag, startPoint x: 374, startPoint y: 130, endPoint x: 524, endPoint y: 130, distance: 149.9
click at [524, 130] on div "{ "message" : "Invalid Input: company_url - can't be blank" , "code" : "STEP_ER…" at bounding box center [482, 138] width 279 height 40
click at [629, 8] on button "Close" at bounding box center [625, 9] width 11 height 11
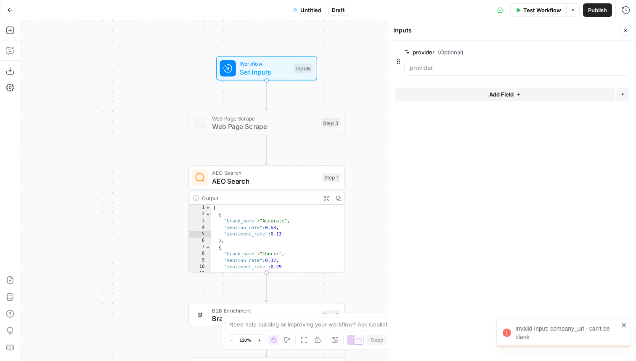
click at [629, 31] on button "Close" at bounding box center [625, 30] width 11 height 11
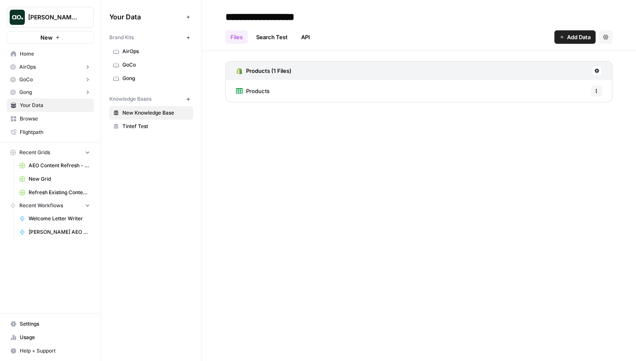
click at [55, 19] on span "Justina testing" at bounding box center [53, 17] width 51 height 8
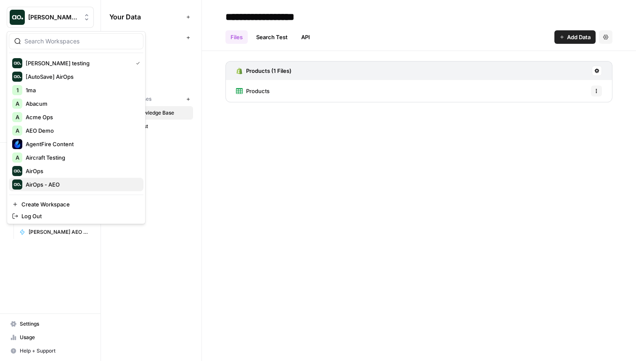
click at [61, 185] on span "AirOps - AEO" at bounding box center [81, 184] width 111 height 8
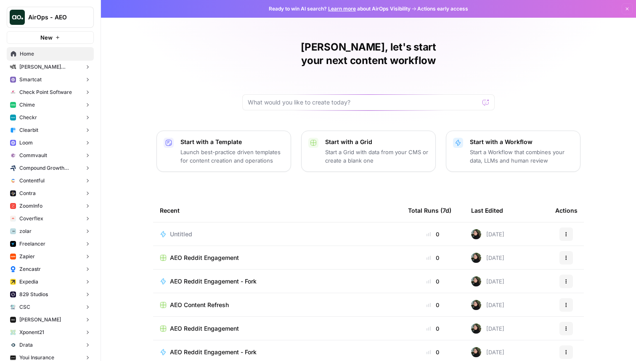
click at [46, 118] on button "Checkr" at bounding box center [50, 117] width 87 height 13
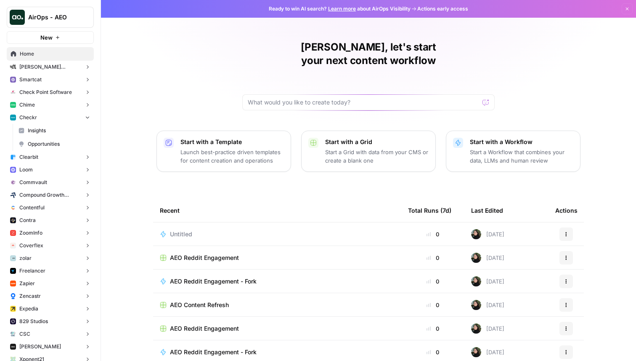
click at [48, 127] on span "Insights" at bounding box center [59, 131] width 62 height 8
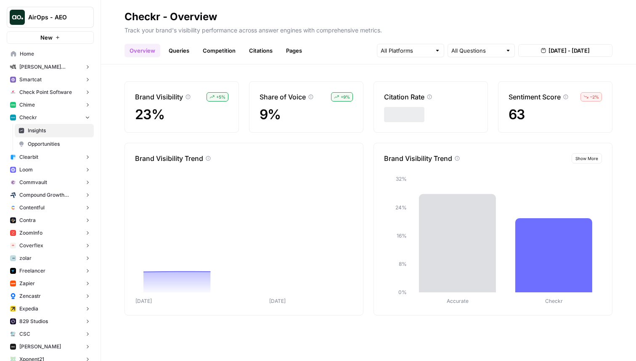
click at [263, 51] on link "Citations" at bounding box center [261, 50] width 34 height 13
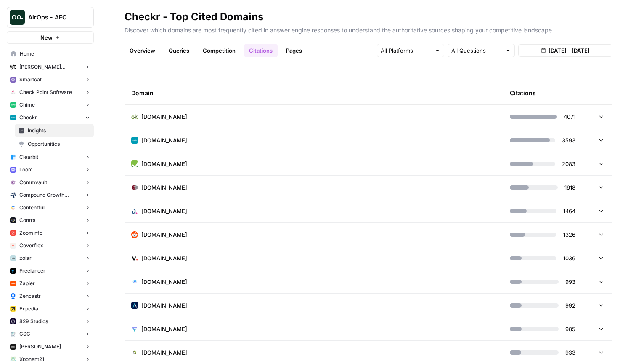
click at [260, 162] on td "goodhire.com" at bounding box center [314, 163] width 379 height 23
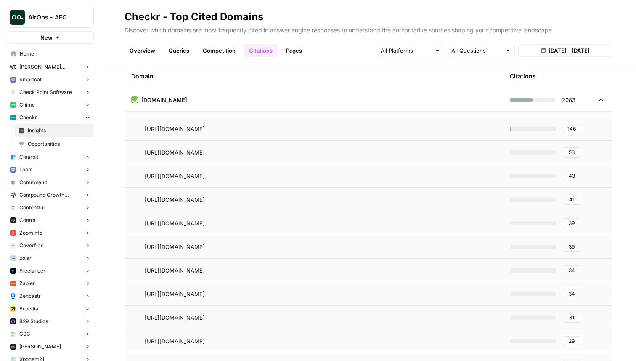
scroll to position [90, 0]
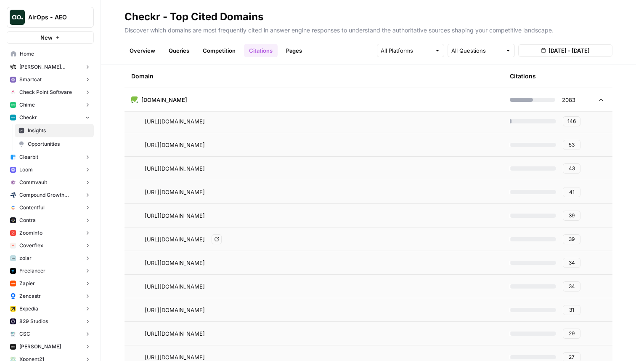
click at [219, 240] on icon "Go to page https://www.goodhire.com/blog/how-long-do-background-checks-take/#:~…" at bounding box center [217, 239] width 5 height 5
